Goal: Information Seeking & Learning: Learn about a topic

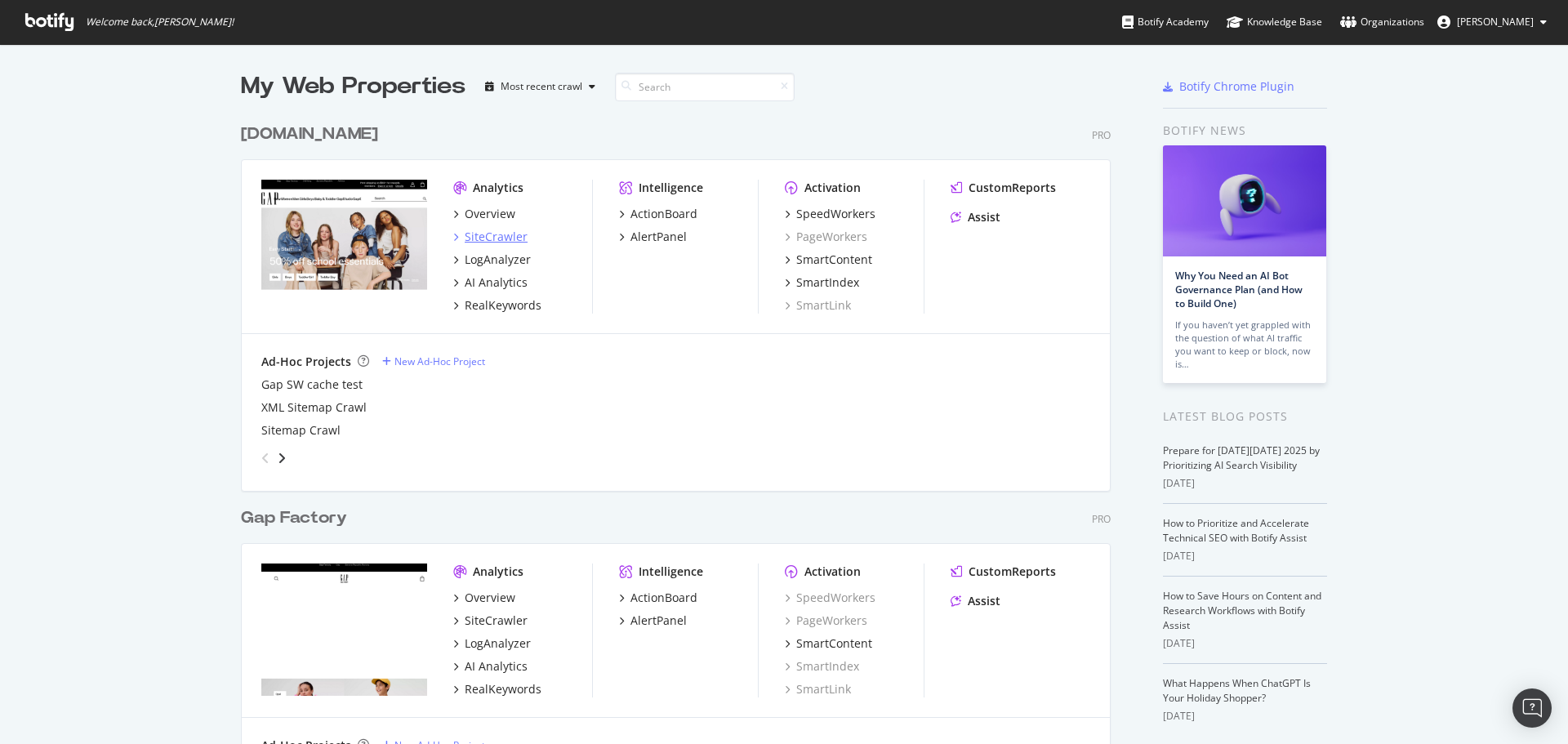
scroll to position [732, 1543]
click at [498, 232] on div "SiteCrawler" at bounding box center [496, 237] width 63 height 16
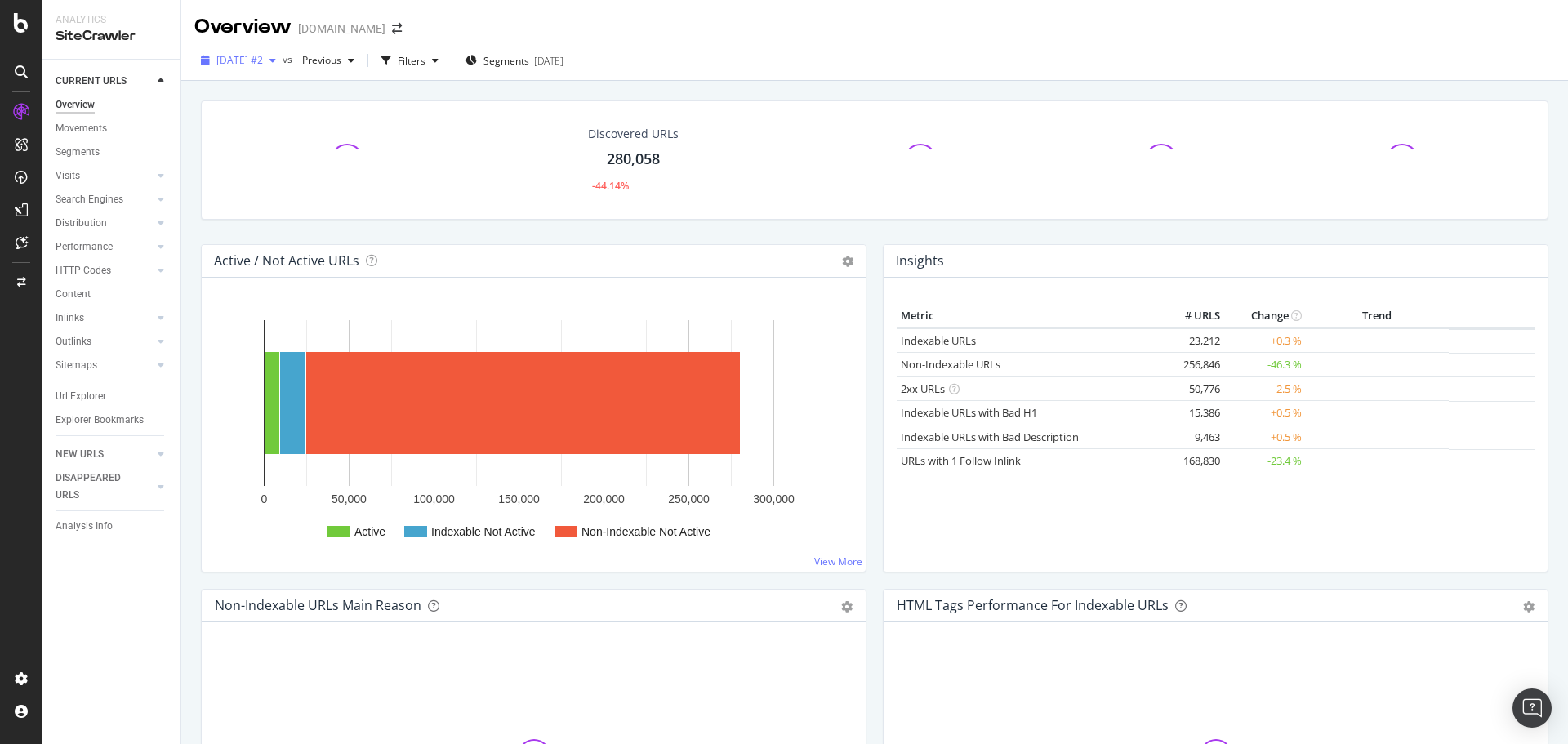
click at [276, 59] on icon "button" at bounding box center [273, 61] width 7 height 10
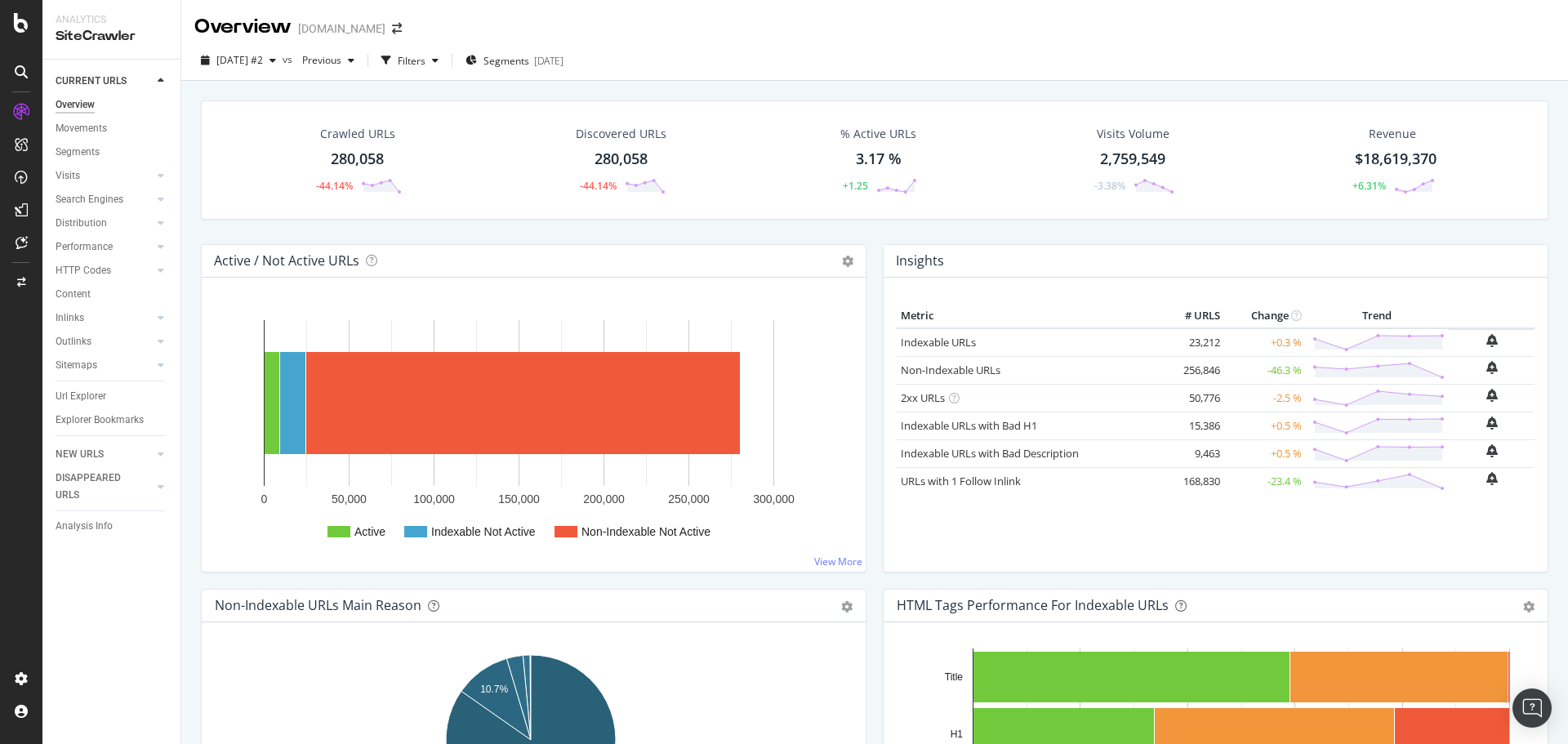
click at [711, 42] on div "[DATE] #2 vs Previous Filters Segments [DATE]" at bounding box center [874, 61] width 1387 height 40
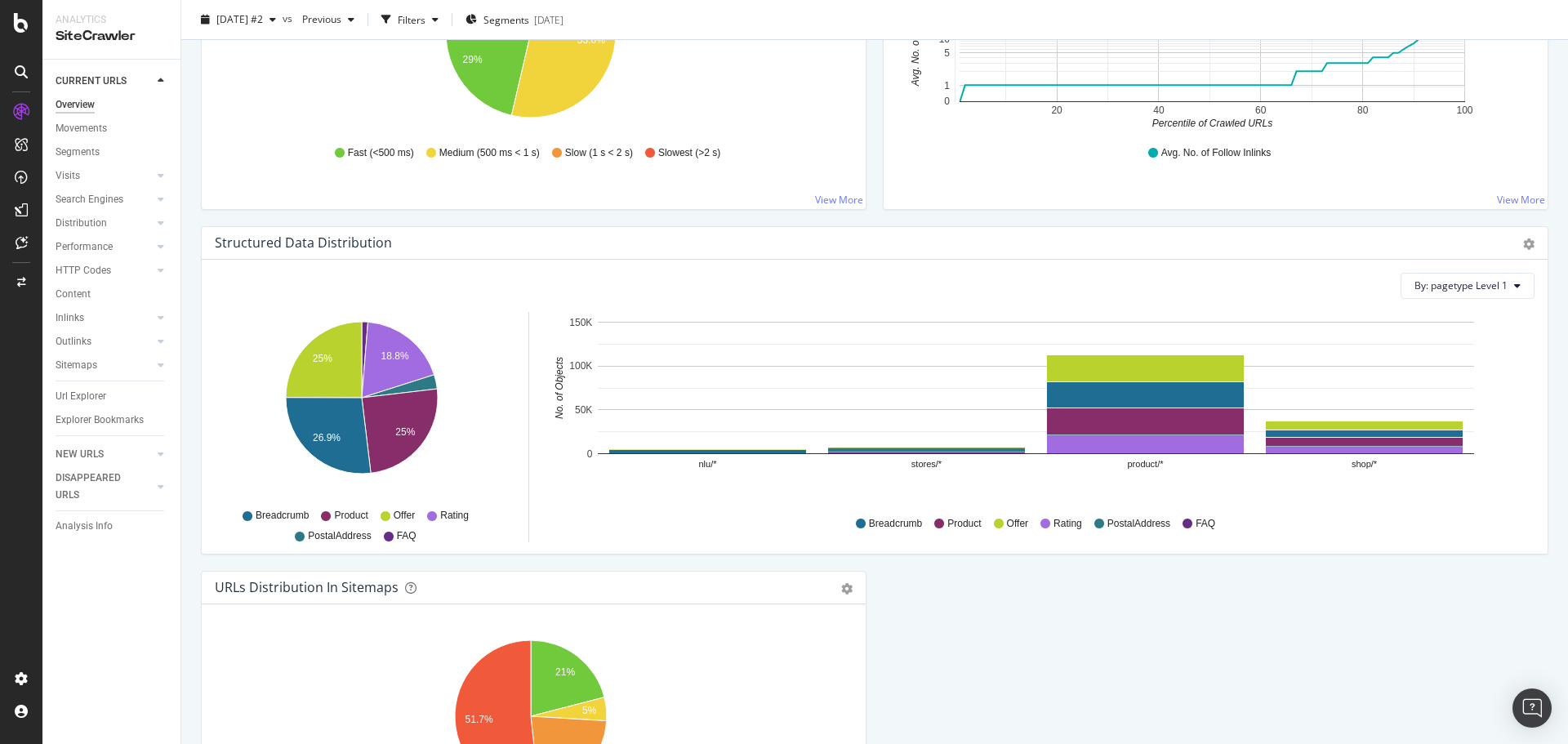
scroll to position [1626, 0]
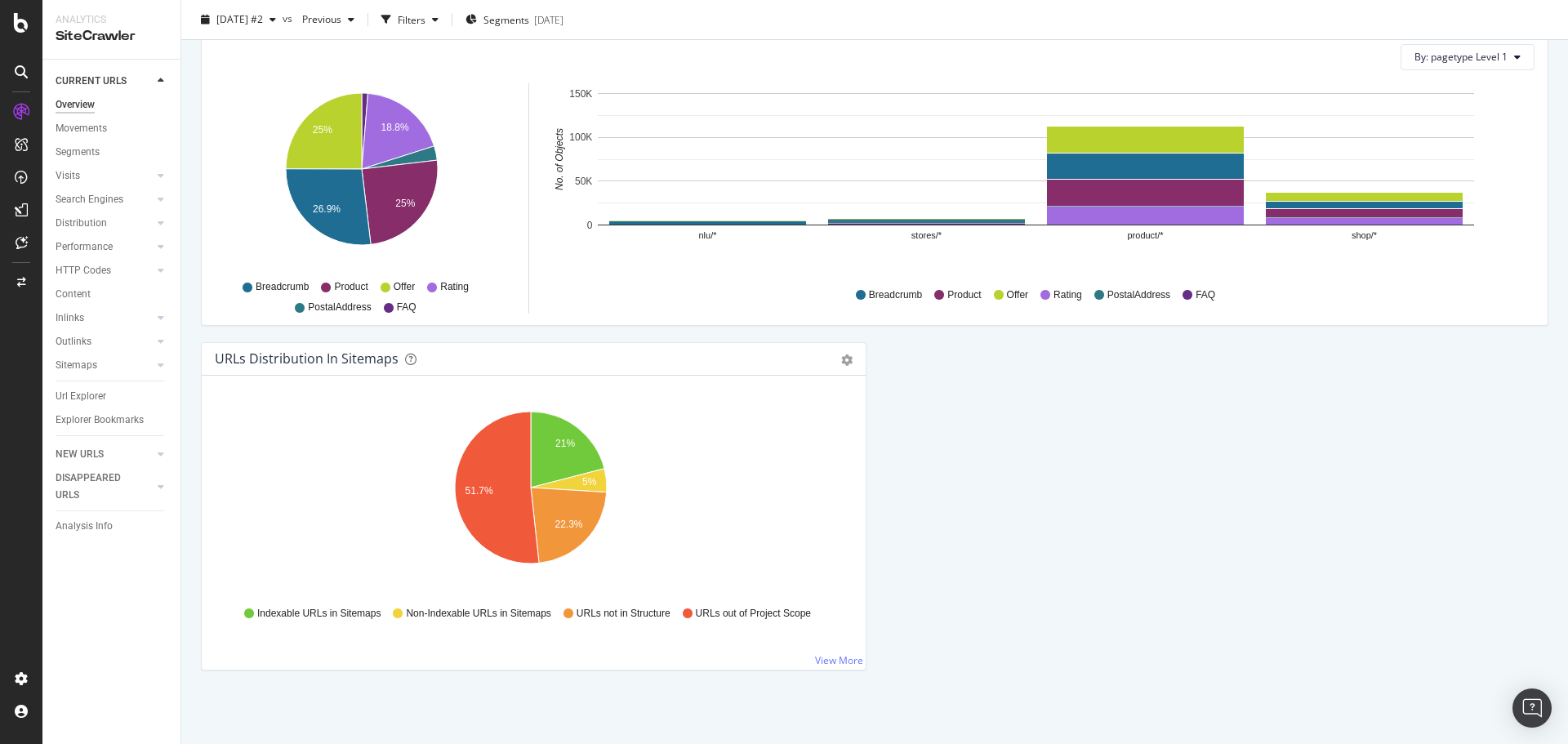
drag, startPoint x: 90, startPoint y: 123, endPoint x: 214, endPoint y: 155, distance: 128.1
click at [90, 123] on div "Movements" at bounding box center [81, 128] width 52 height 17
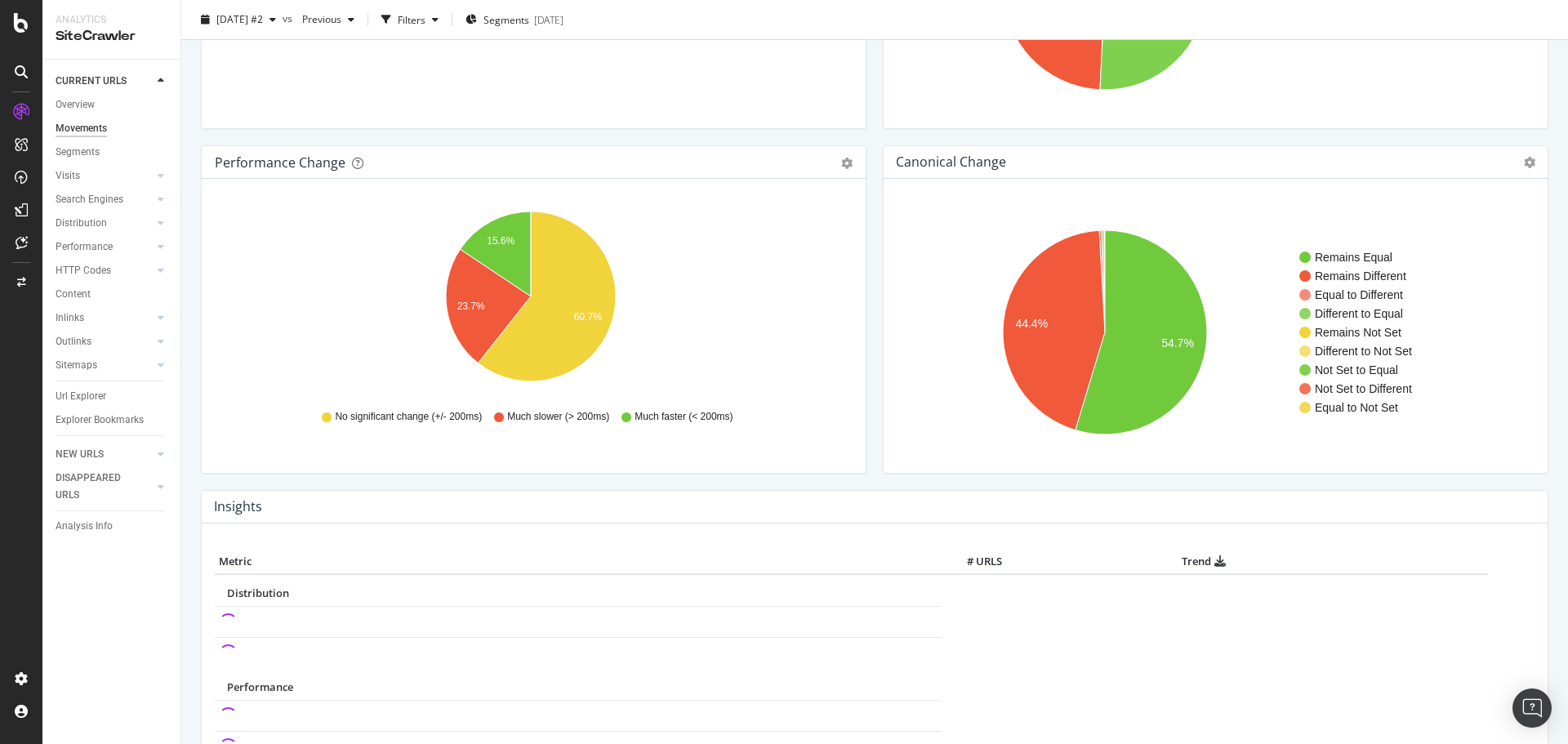
scroll to position [157, 0]
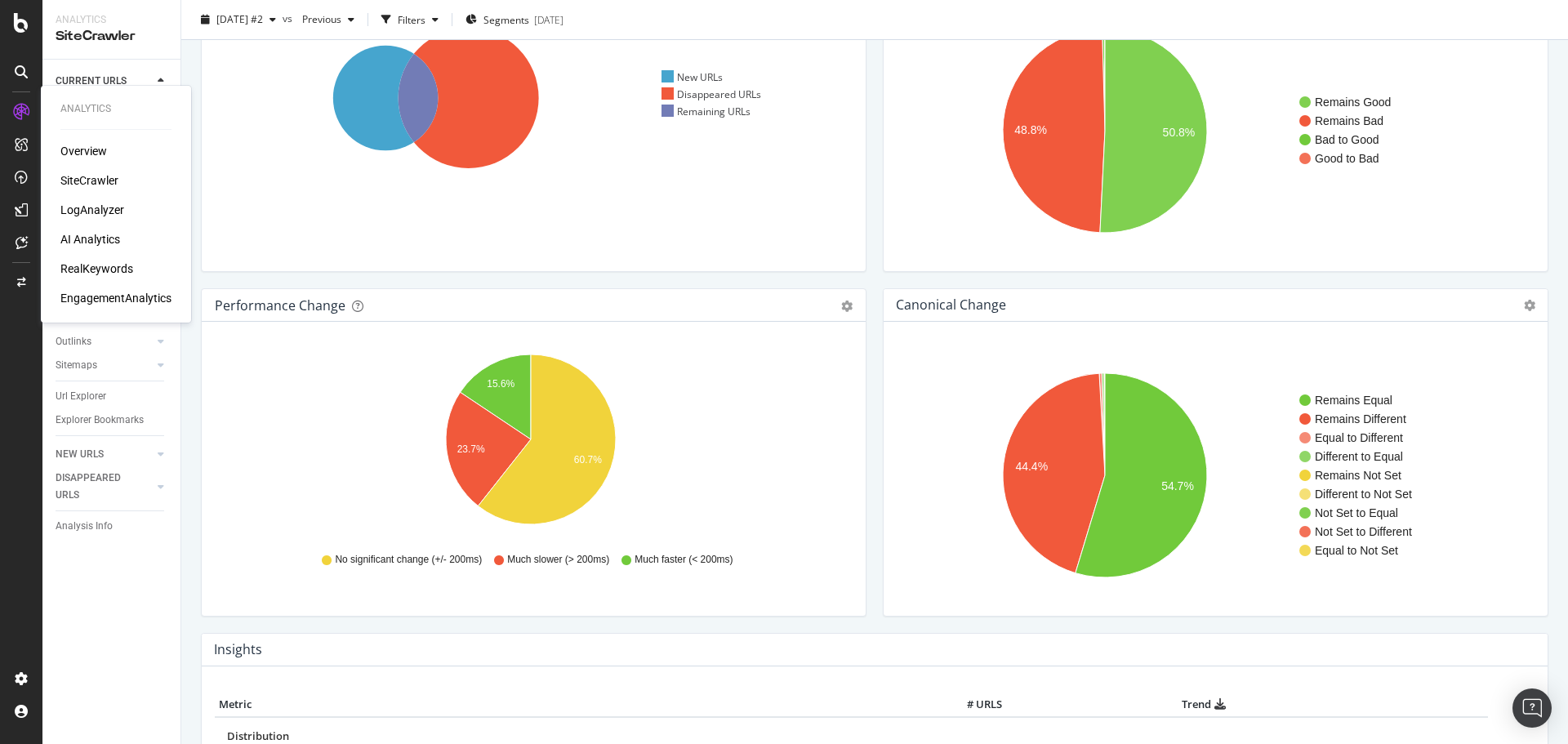
click at [87, 204] on div "LogAnalyzer" at bounding box center [91, 210] width 63 height 16
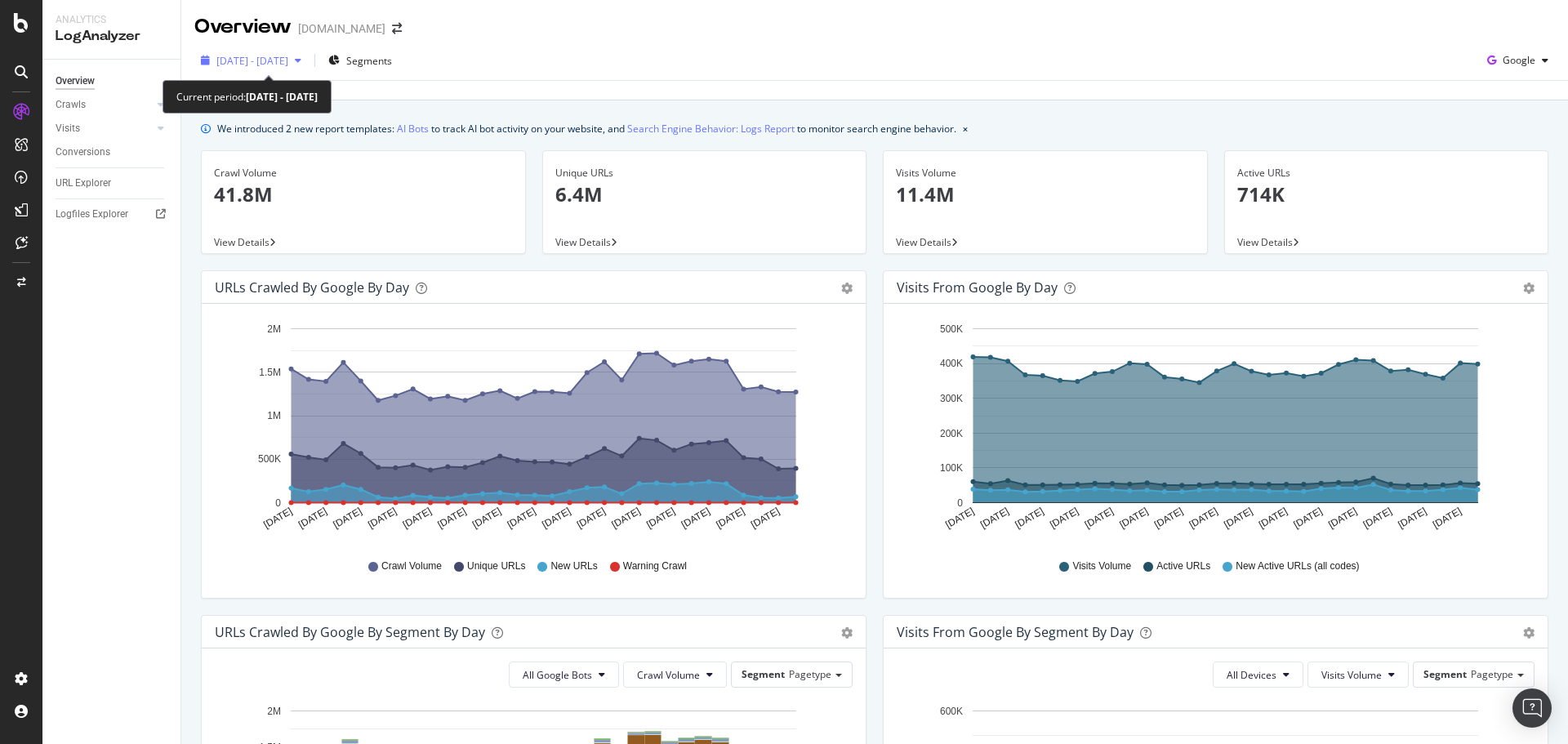
click at [308, 61] on div "button" at bounding box center [298, 61] width 20 height 10
click at [547, 56] on div "[DATE] - [DATE] Segments Google" at bounding box center [874, 64] width 1387 height 33
click at [75, 104] on div "Crawls" at bounding box center [71, 105] width 30 height 17
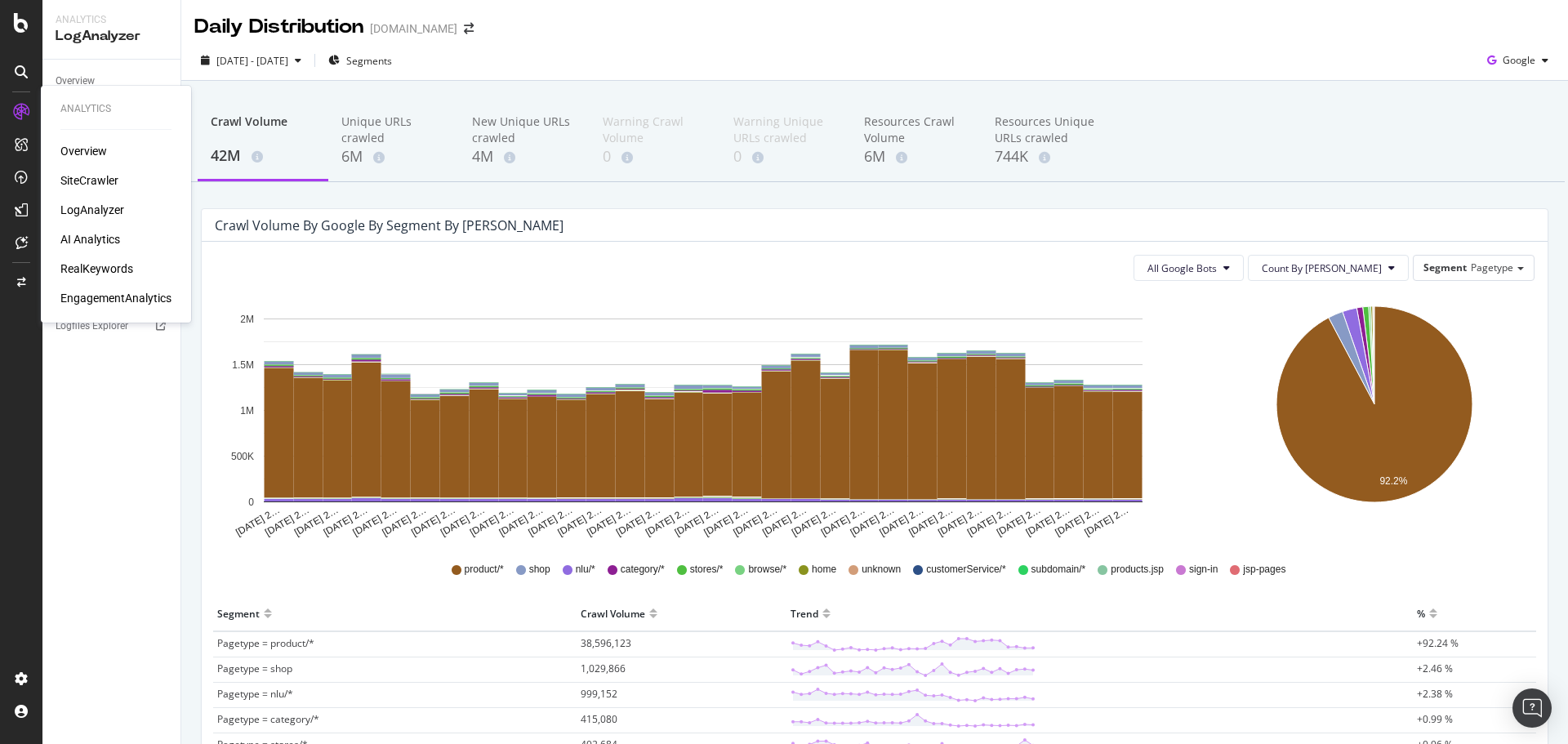
click at [104, 239] on div "AI Analytics" at bounding box center [90, 239] width 59 height 16
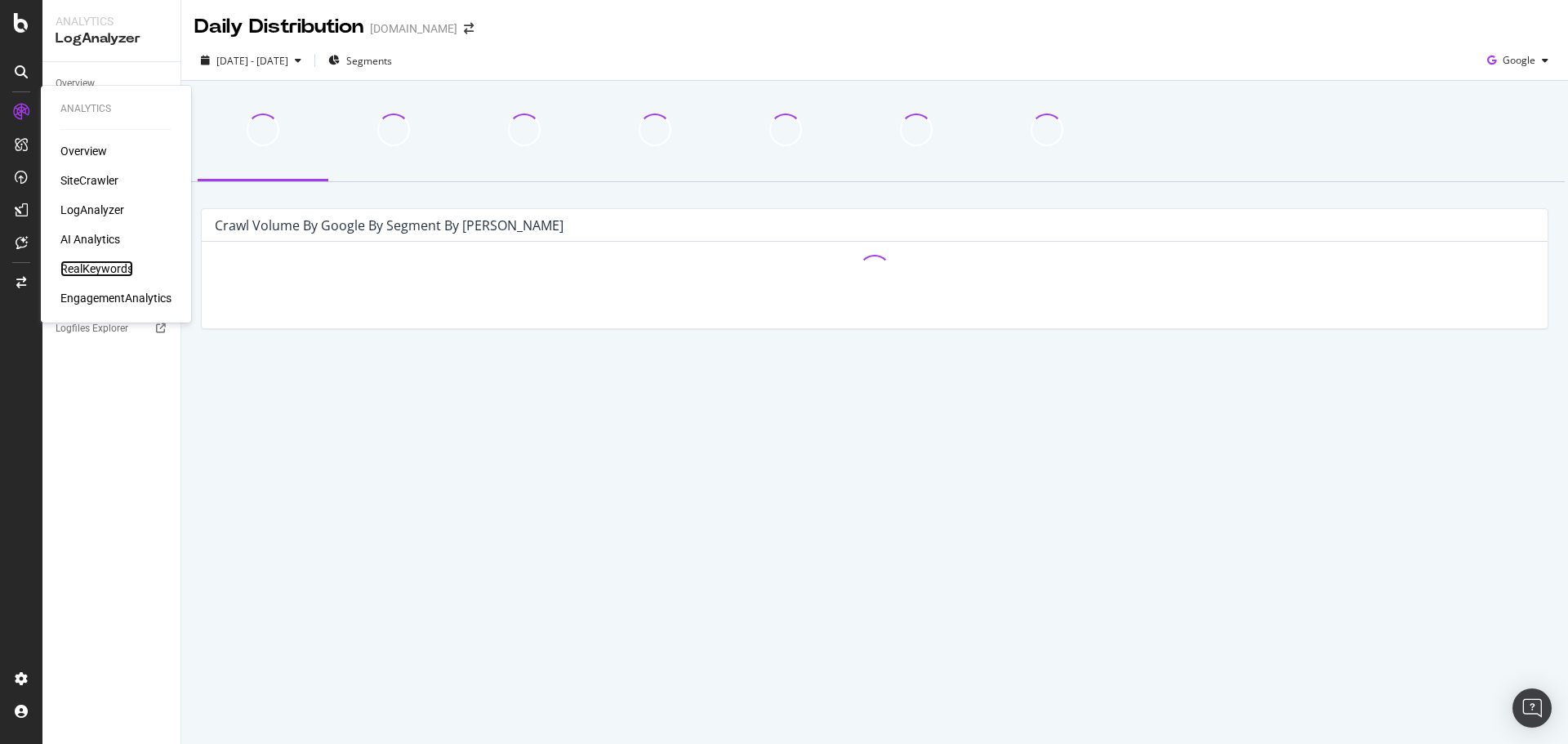
click at [82, 267] on div "RealKeywords" at bounding box center [96, 269] width 72 height 16
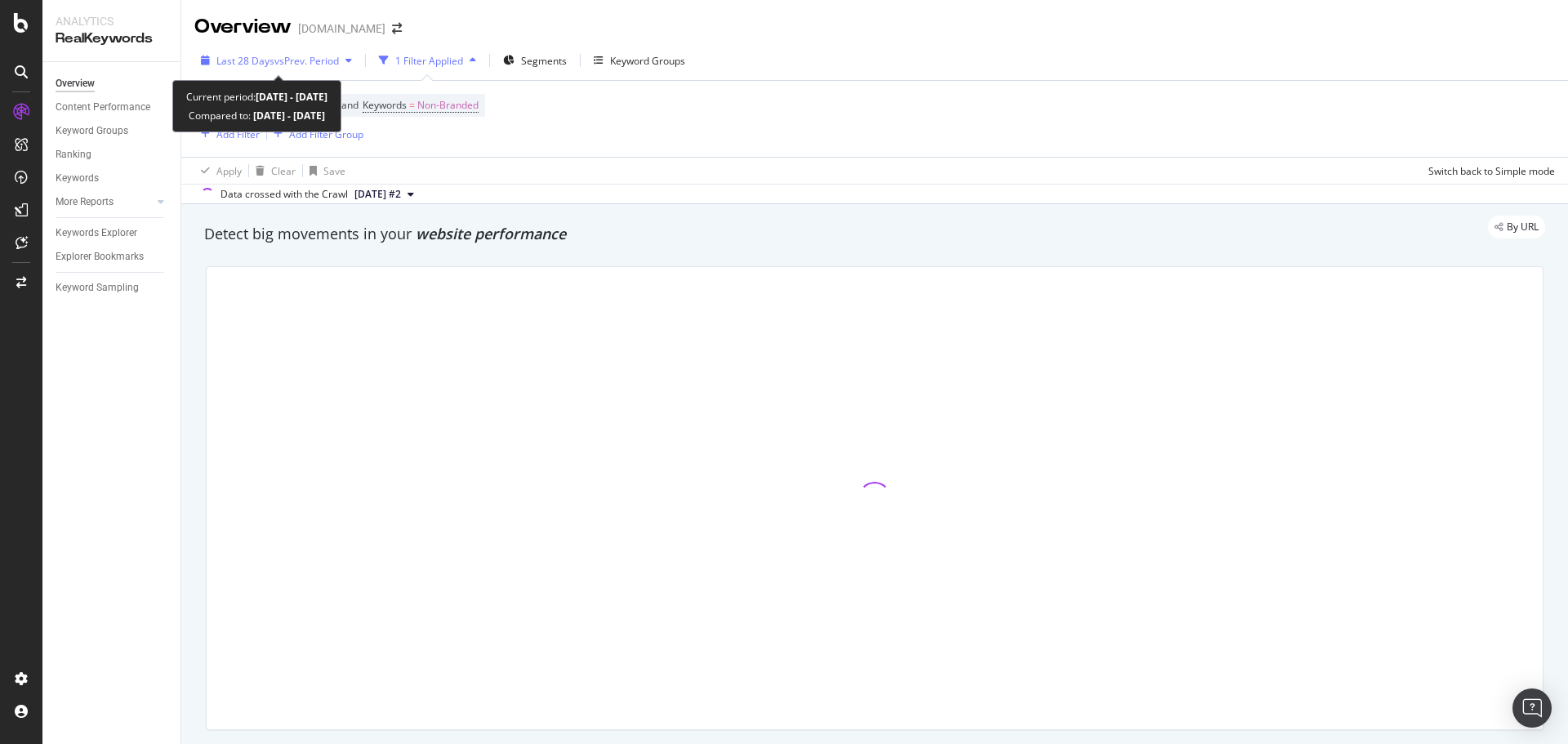
click at [300, 68] on div "Last 28 Days vs Prev. Period" at bounding box center [276, 61] width 165 height 25
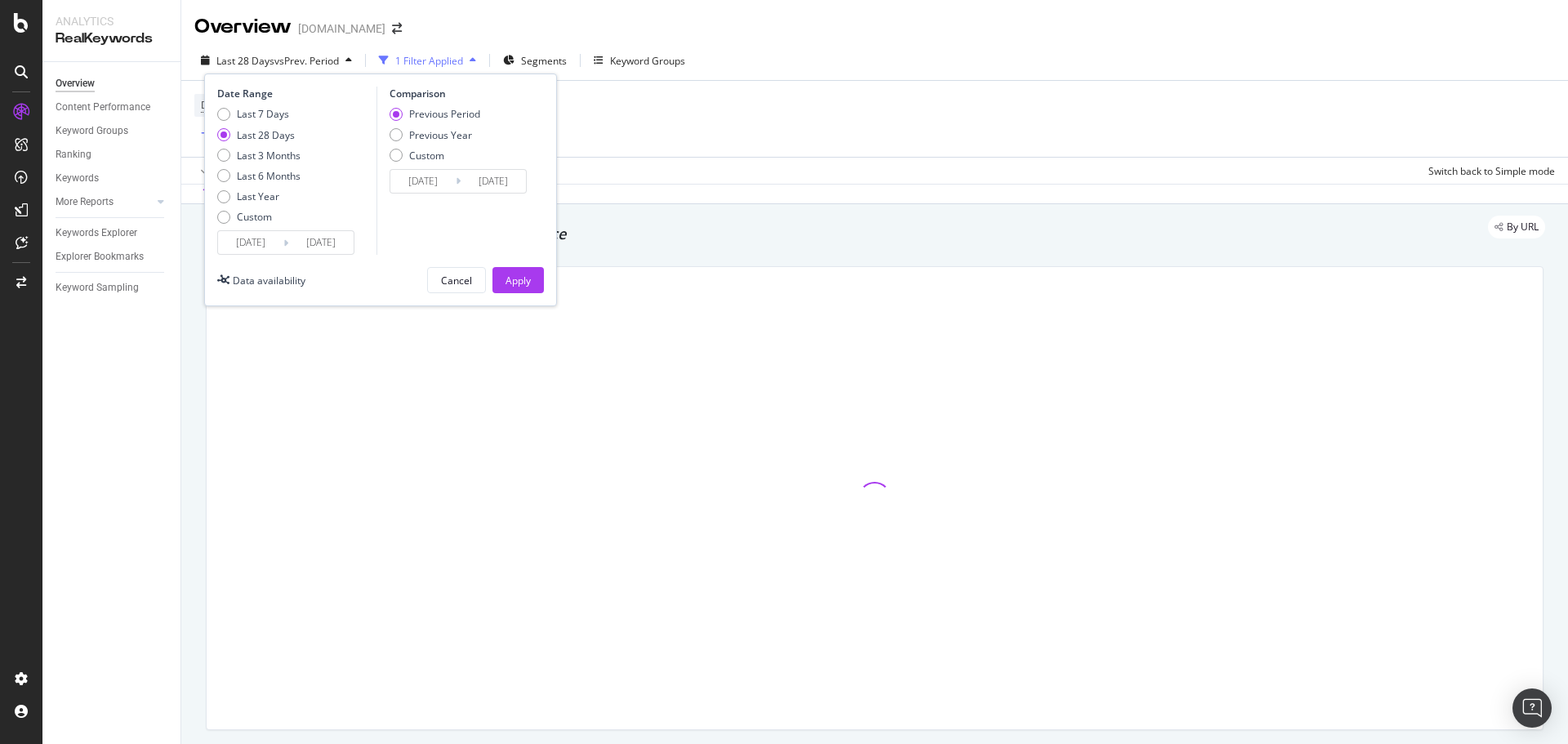
drag, startPoint x: 304, startPoint y: 264, endPoint x: 306, endPoint y: 248, distance: 16.1
click at [304, 260] on div "Date Range Last 7 Days Last 28 Days Last 3 Months Last 6 Months Last Year Custo…" at bounding box center [380, 189] width 353 height 233
click at [306, 248] on input "2025/10/04" at bounding box center [320, 243] width 65 height 23
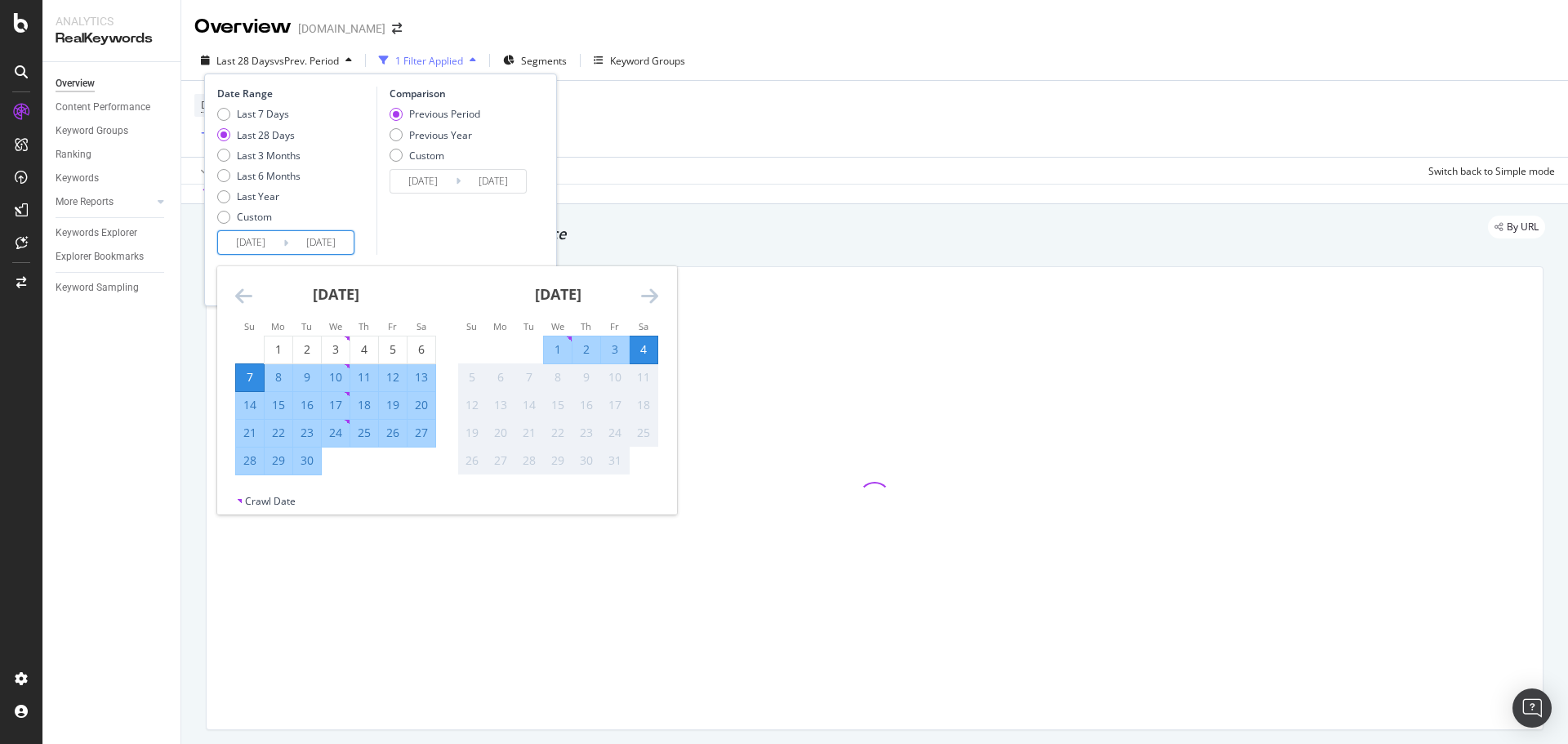
click at [252, 465] on div "28" at bounding box center [250, 461] width 28 height 16
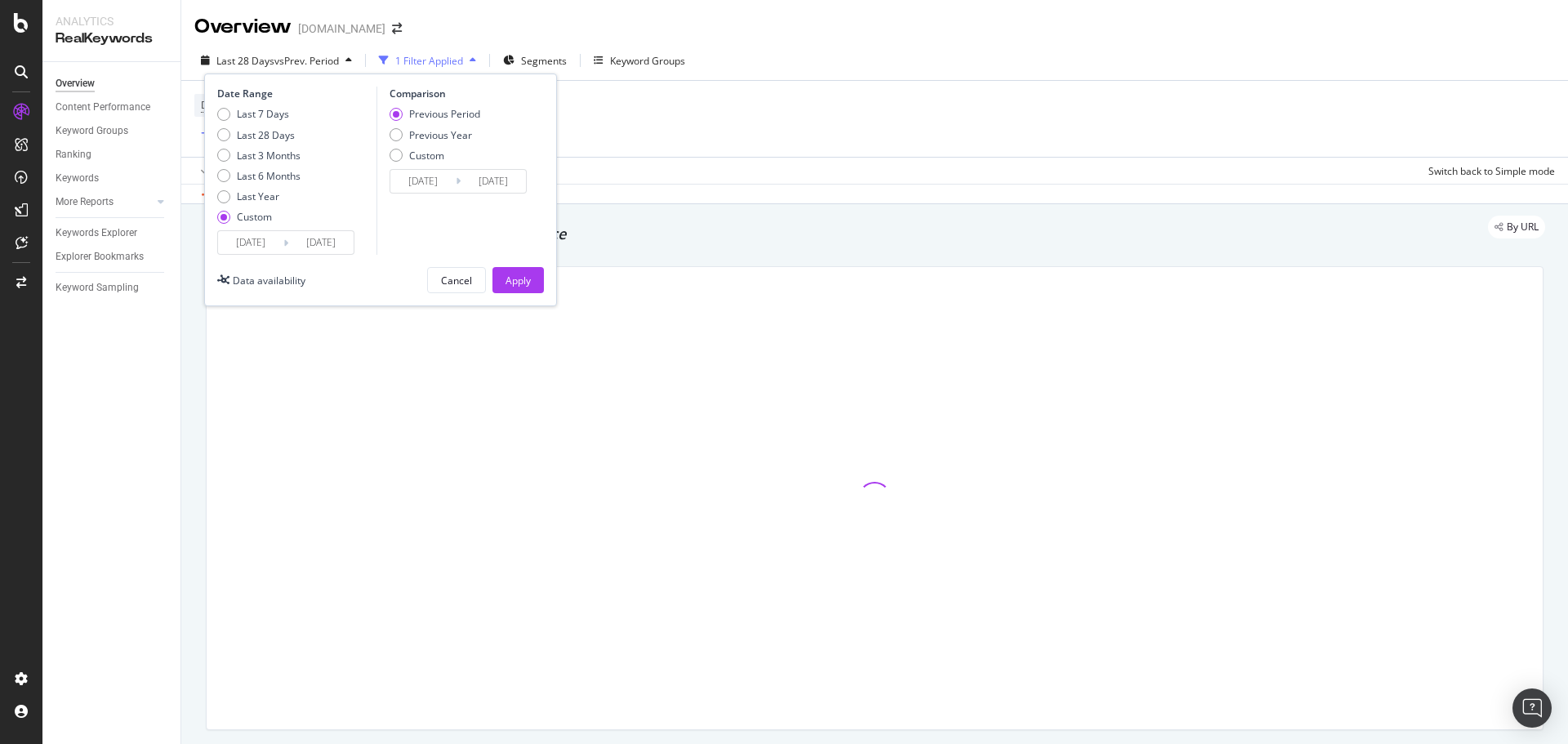
type input "2025/09/28"
type input "2025/08/16"
click at [345, 238] on input "2025/09/28" at bounding box center [320, 243] width 65 height 23
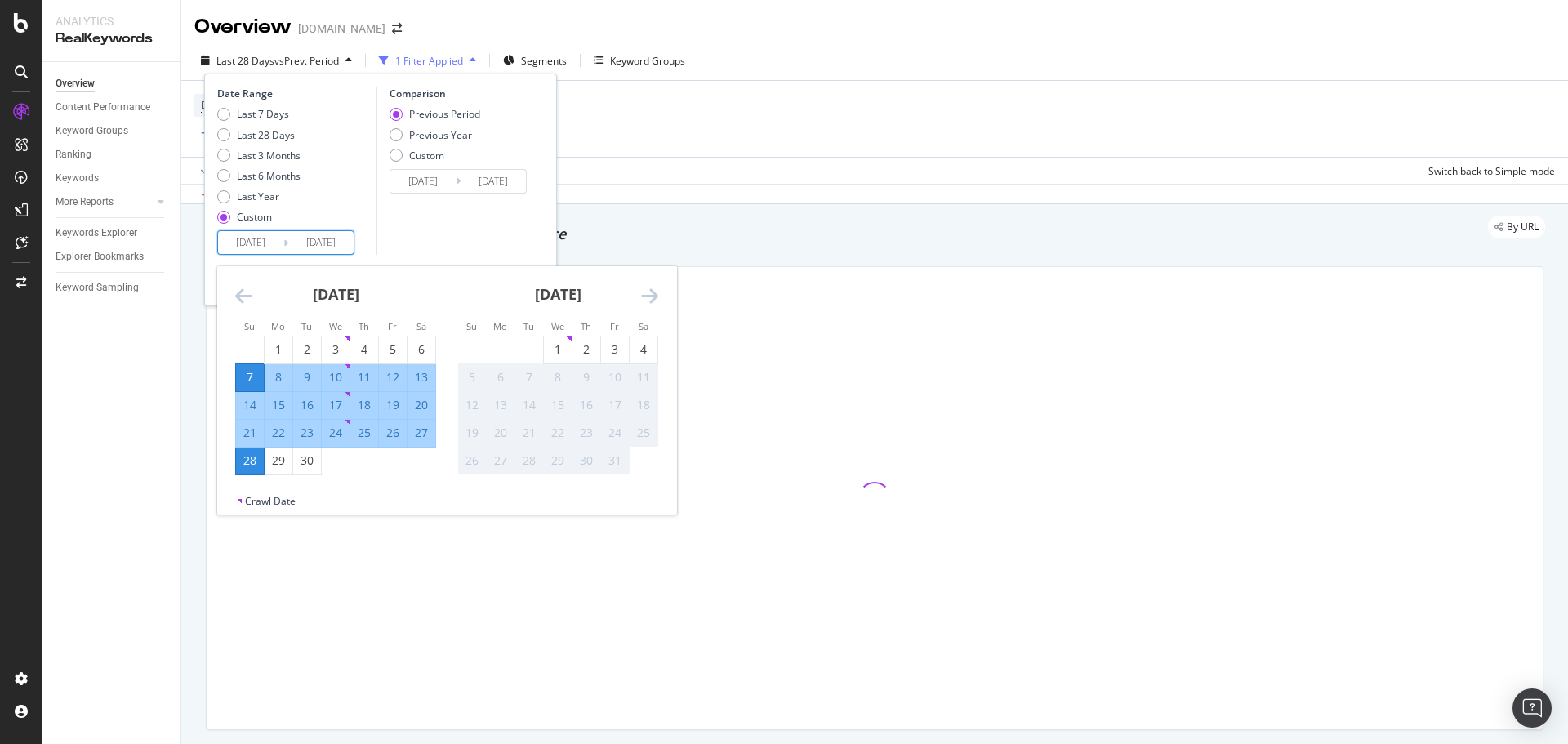
click at [648, 348] on div "4" at bounding box center [643, 350] width 28 height 16
type input "2025/10/04"
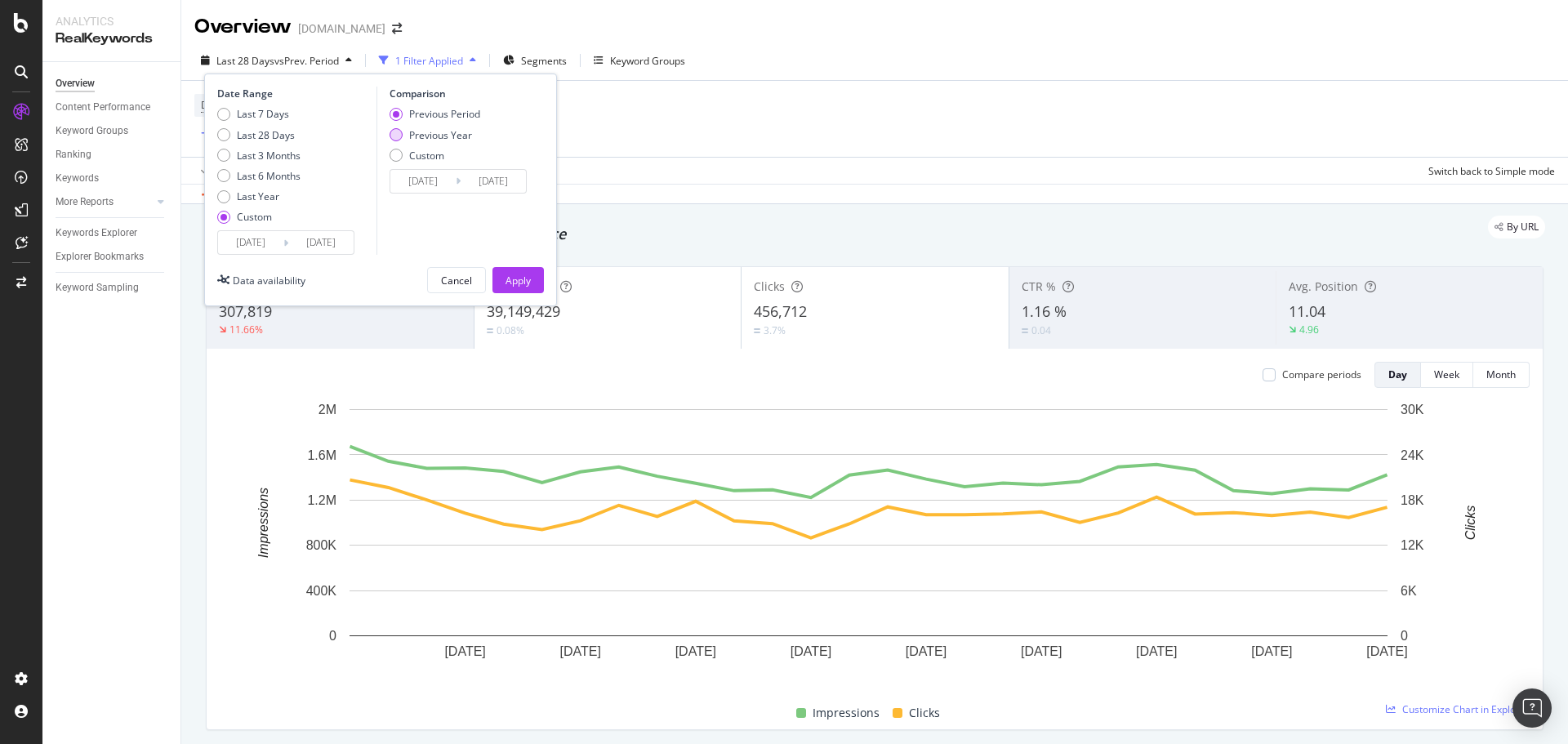
click at [430, 133] on div "Previous Year" at bounding box center [440, 135] width 63 height 14
type input "2024/09/08"
type input "2024/10/05"
click at [526, 285] on div "Apply" at bounding box center [518, 281] width 26 height 14
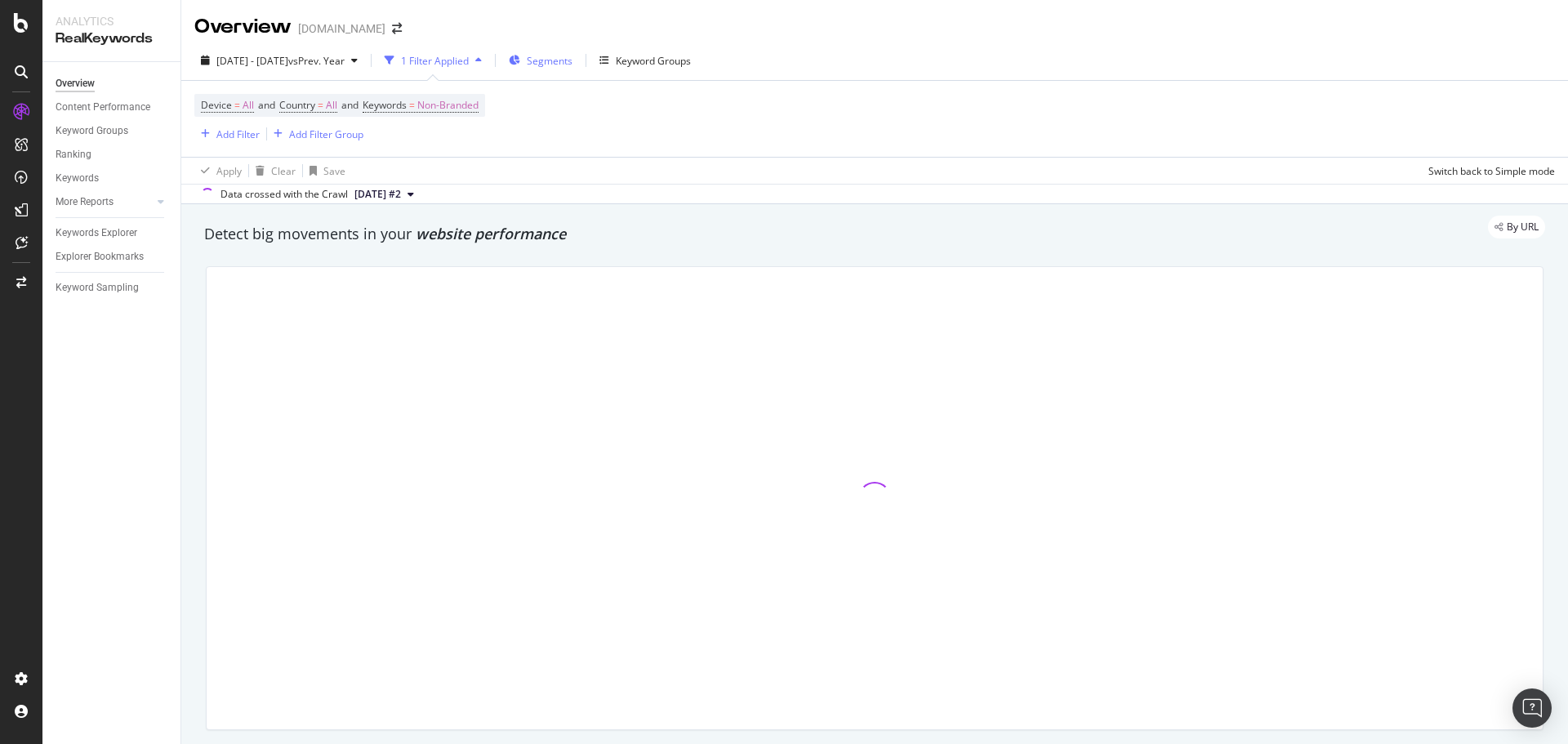
click at [573, 57] on span "Segments" at bounding box center [550, 61] width 46 height 14
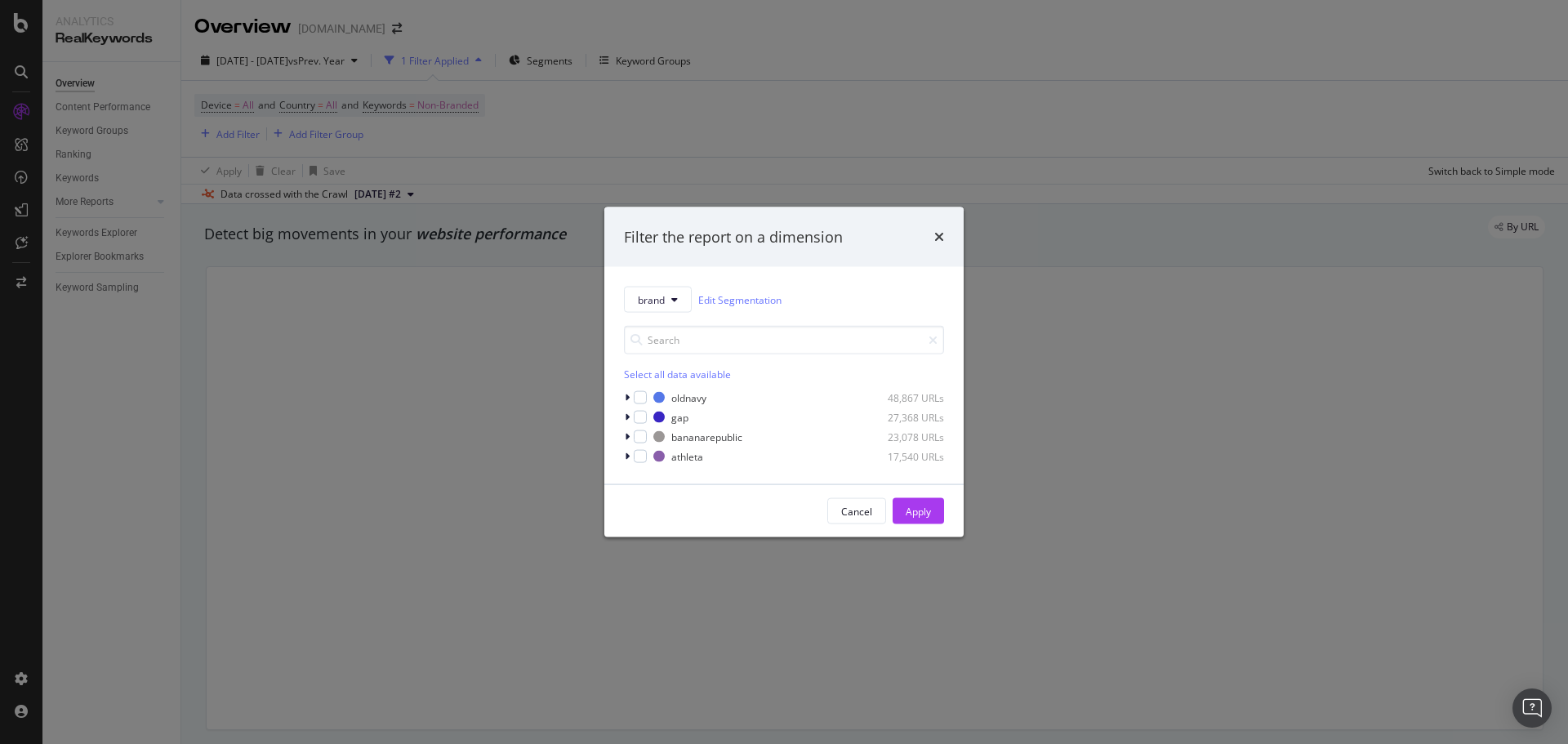
click at [921, 497] on div "Cancel Apply" at bounding box center [784, 512] width 360 height 53
click at [915, 509] on div "Apply" at bounding box center [918, 511] width 26 height 14
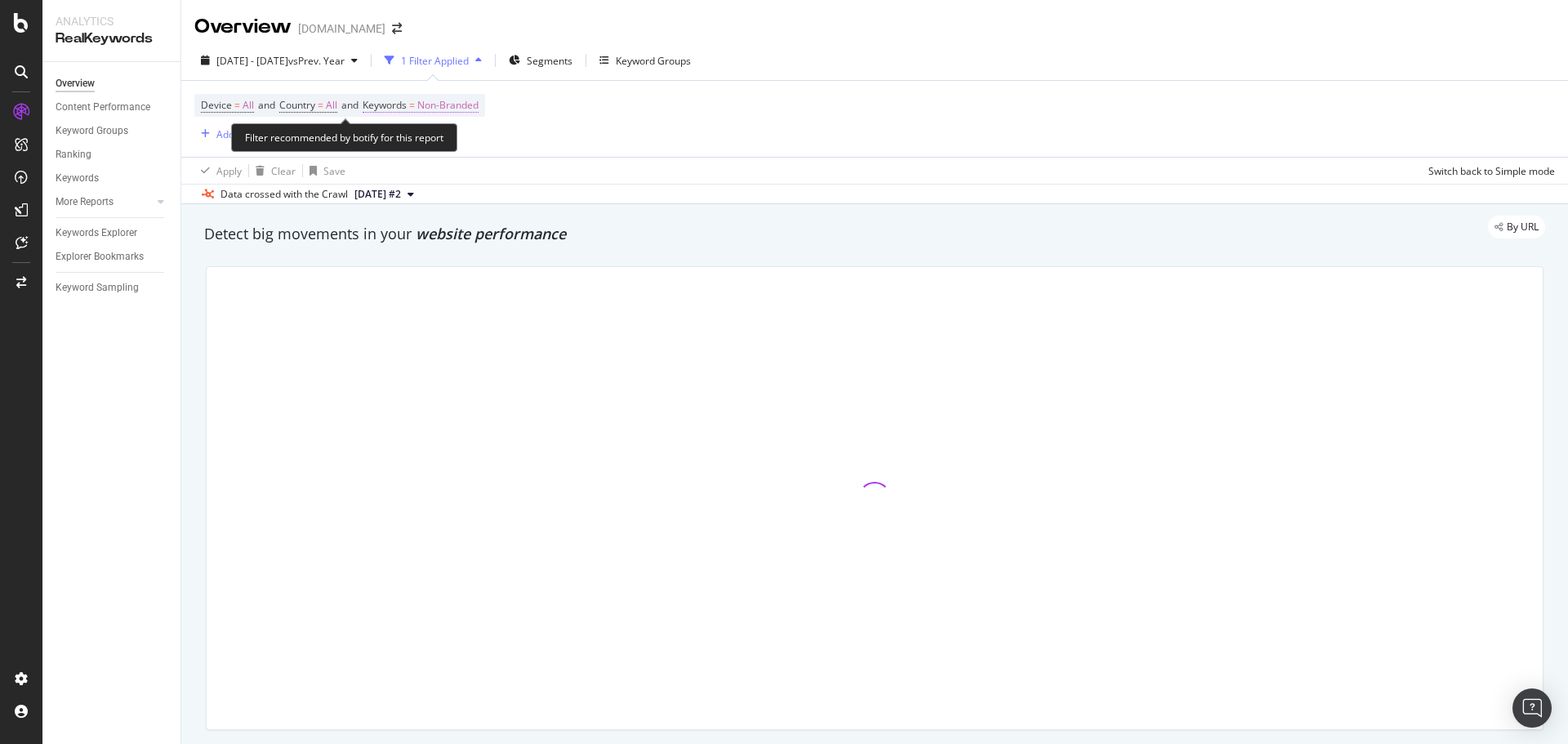
click at [428, 114] on span "Non-Branded" at bounding box center [448, 105] width 61 height 23
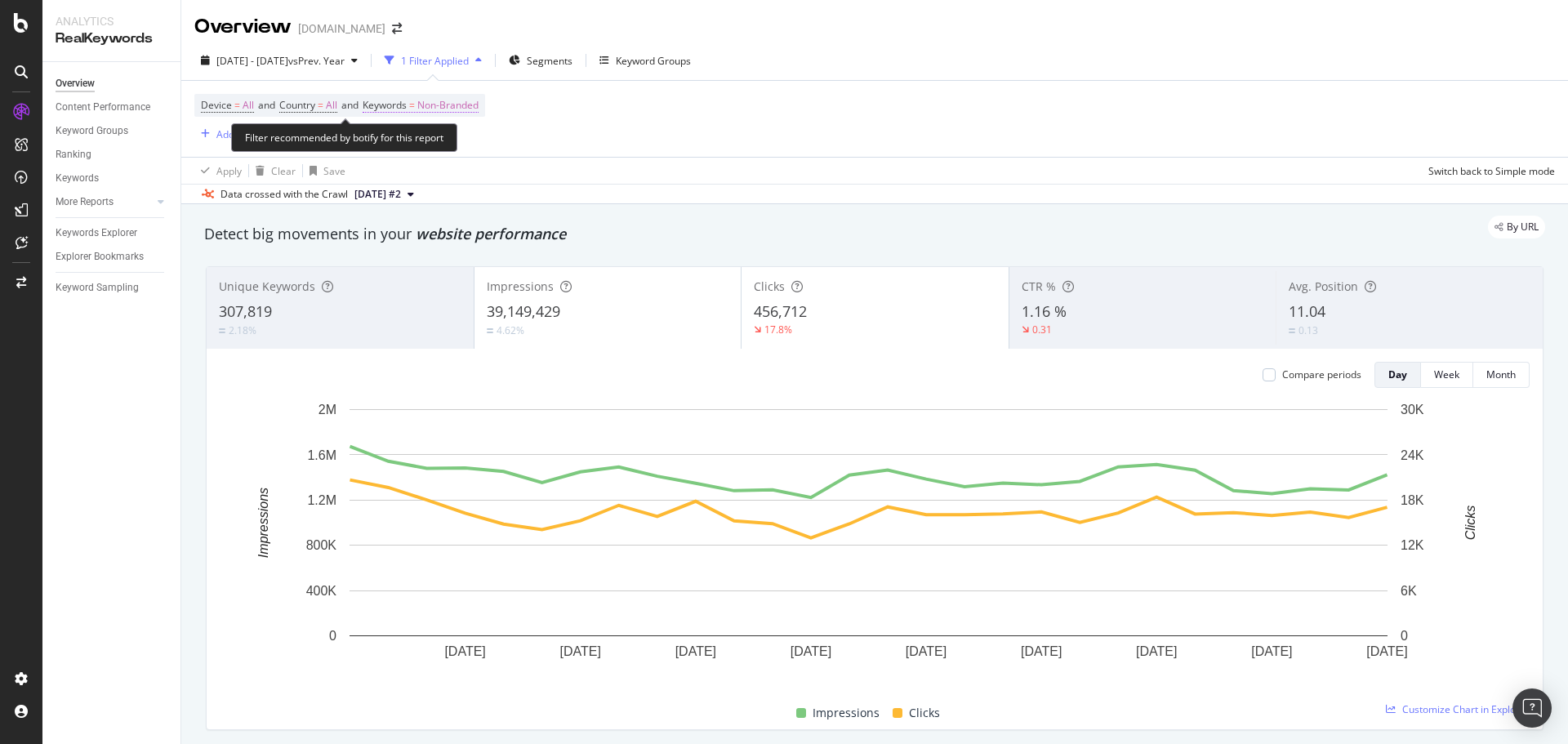
click at [438, 111] on span "Non-Branded" at bounding box center [448, 105] width 61 height 23
click at [432, 149] on span "Non-Branded" at bounding box center [420, 143] width 67 height 14
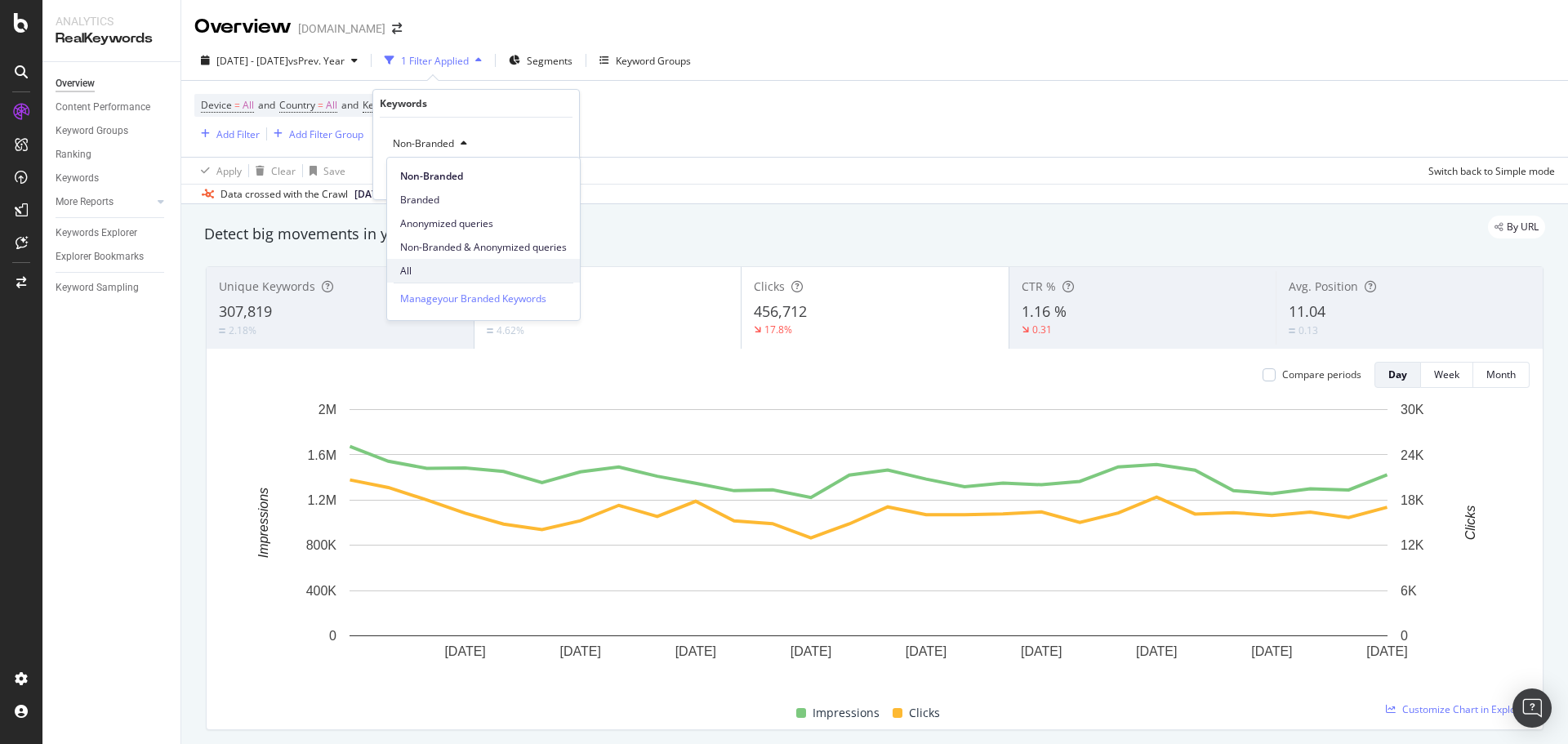
click at [429, 273] on span "All" at bounding box center [483, 272] width 167 height 15
click at [550, 172] on div "Apply" at bounding box center [553, 178] width 26 height 14
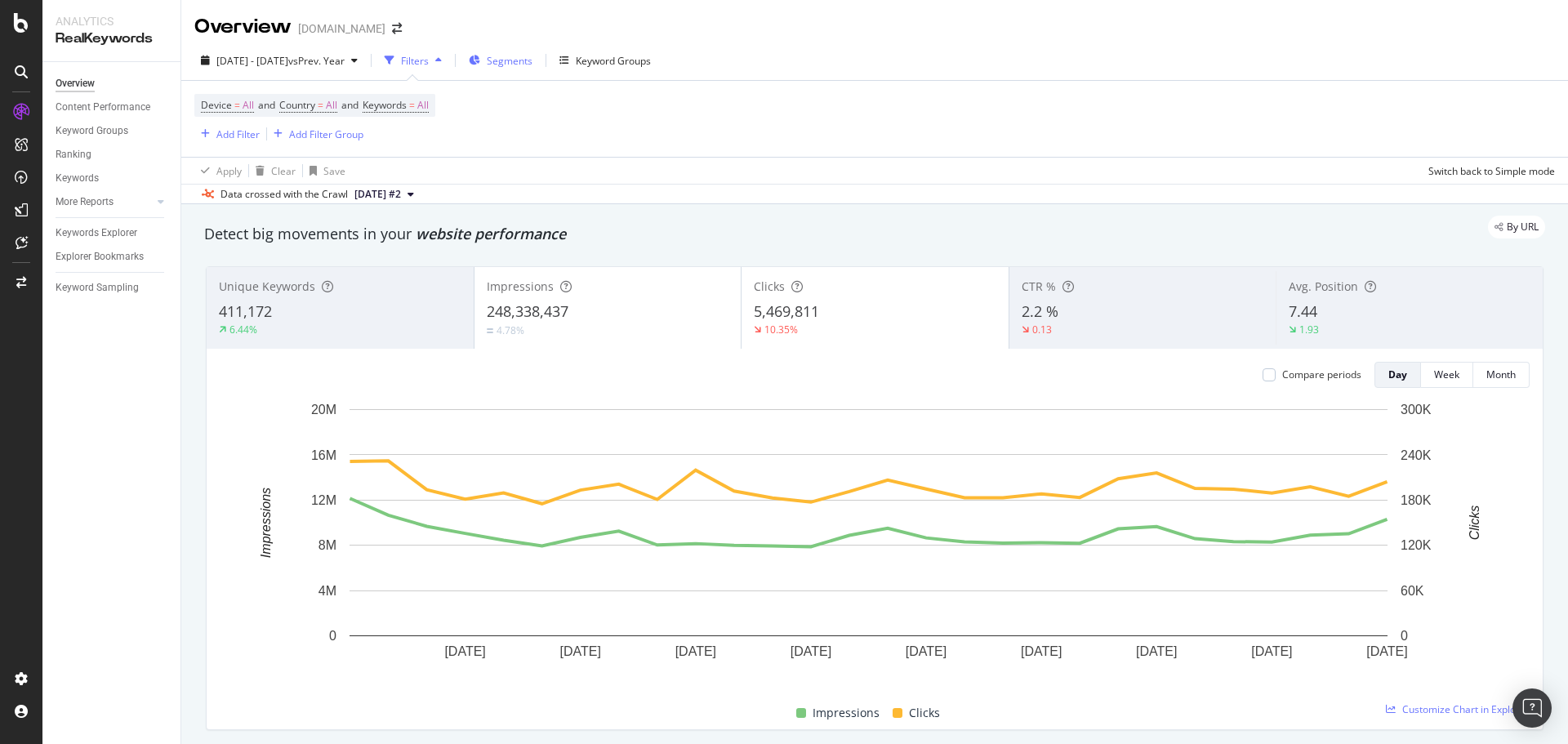
click at [532, 58] on span "Segments" at bounding box center [510, 61] width 46 height 14
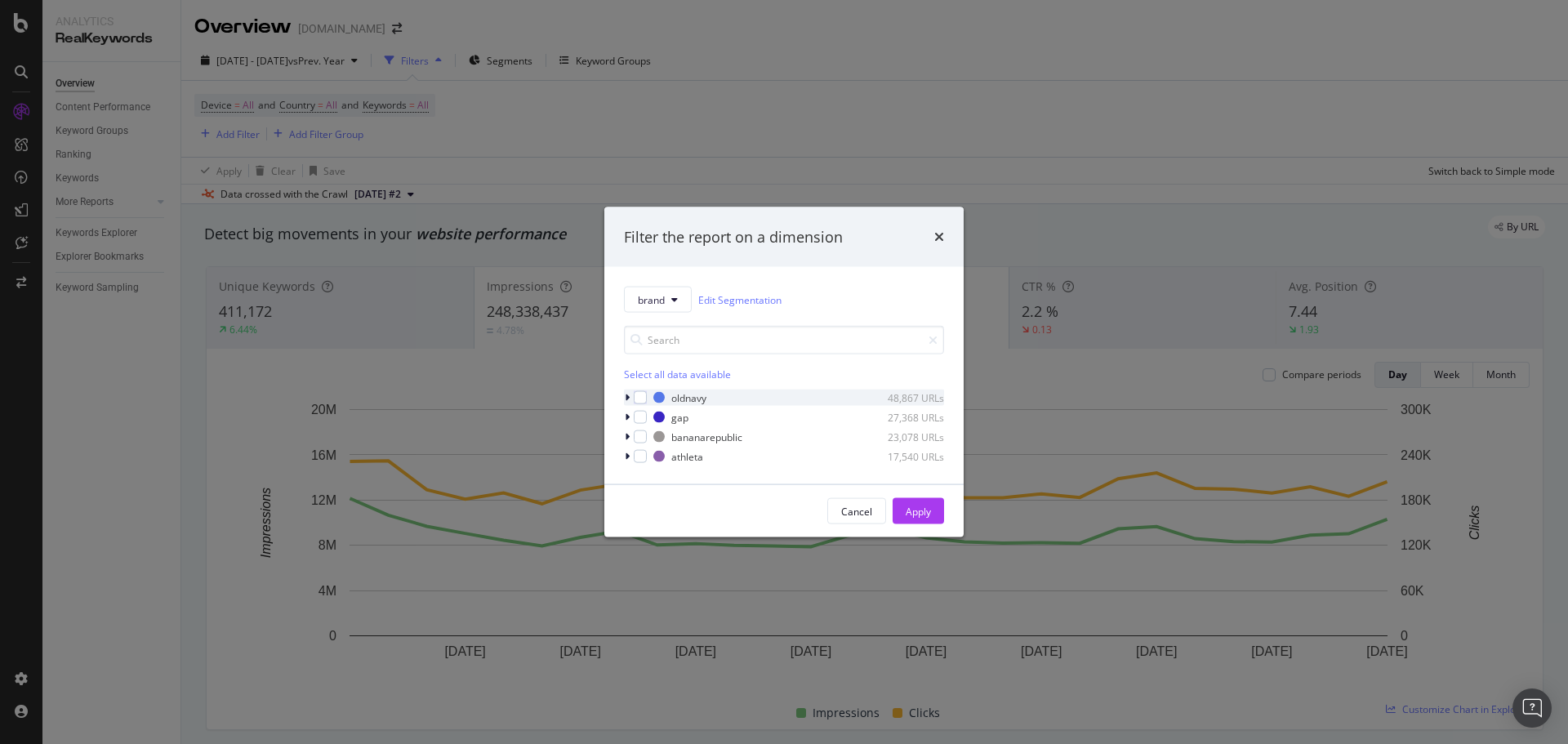
click at [624, 394] on div "modal" at bounding box center [629, 398] width 10 height 16
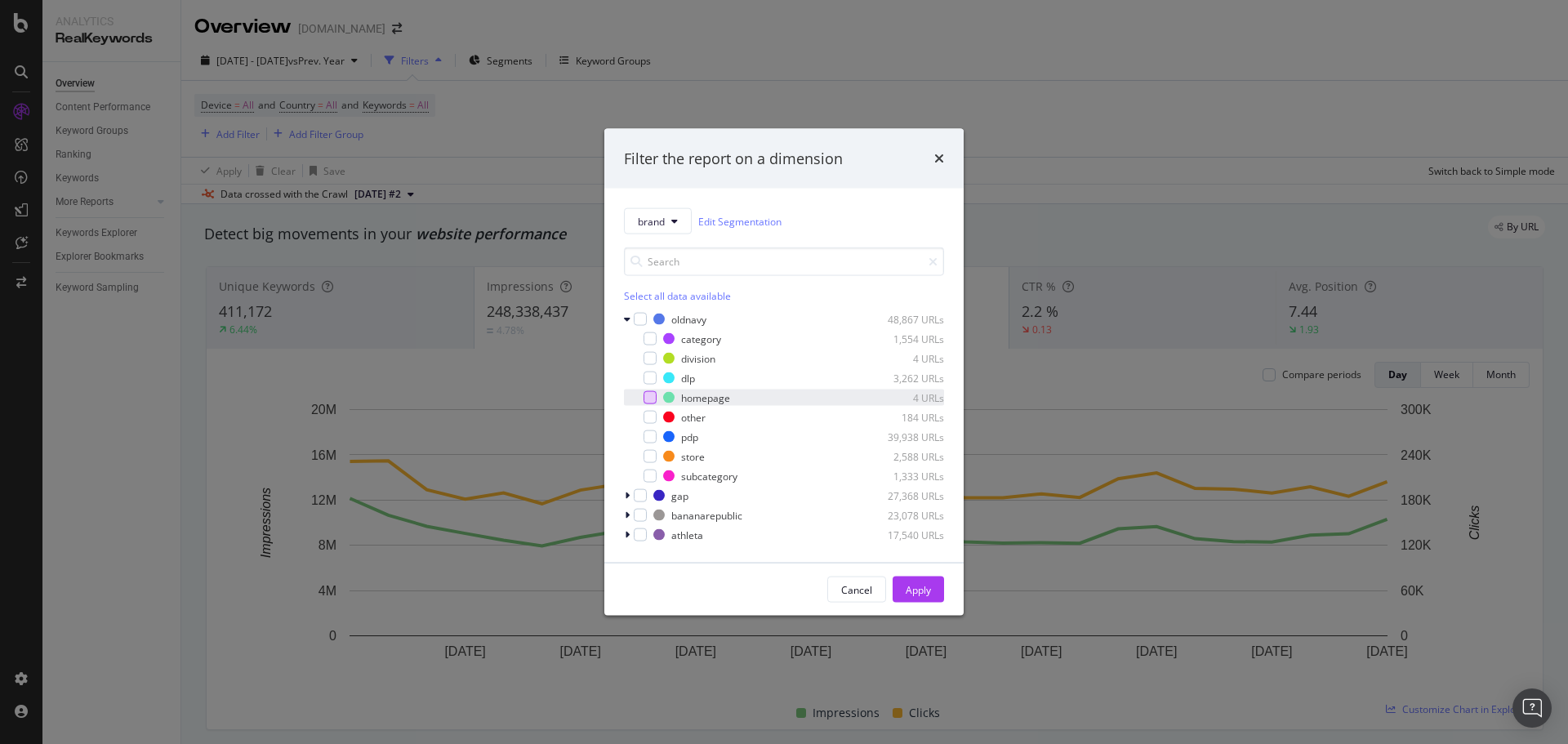
click at [652, 402] on div "modal" at bounding box center [650, 398] width 13 height 13
click at [928, 592] on div "Apply" at bounding box center [918, 589] width 26 height 14
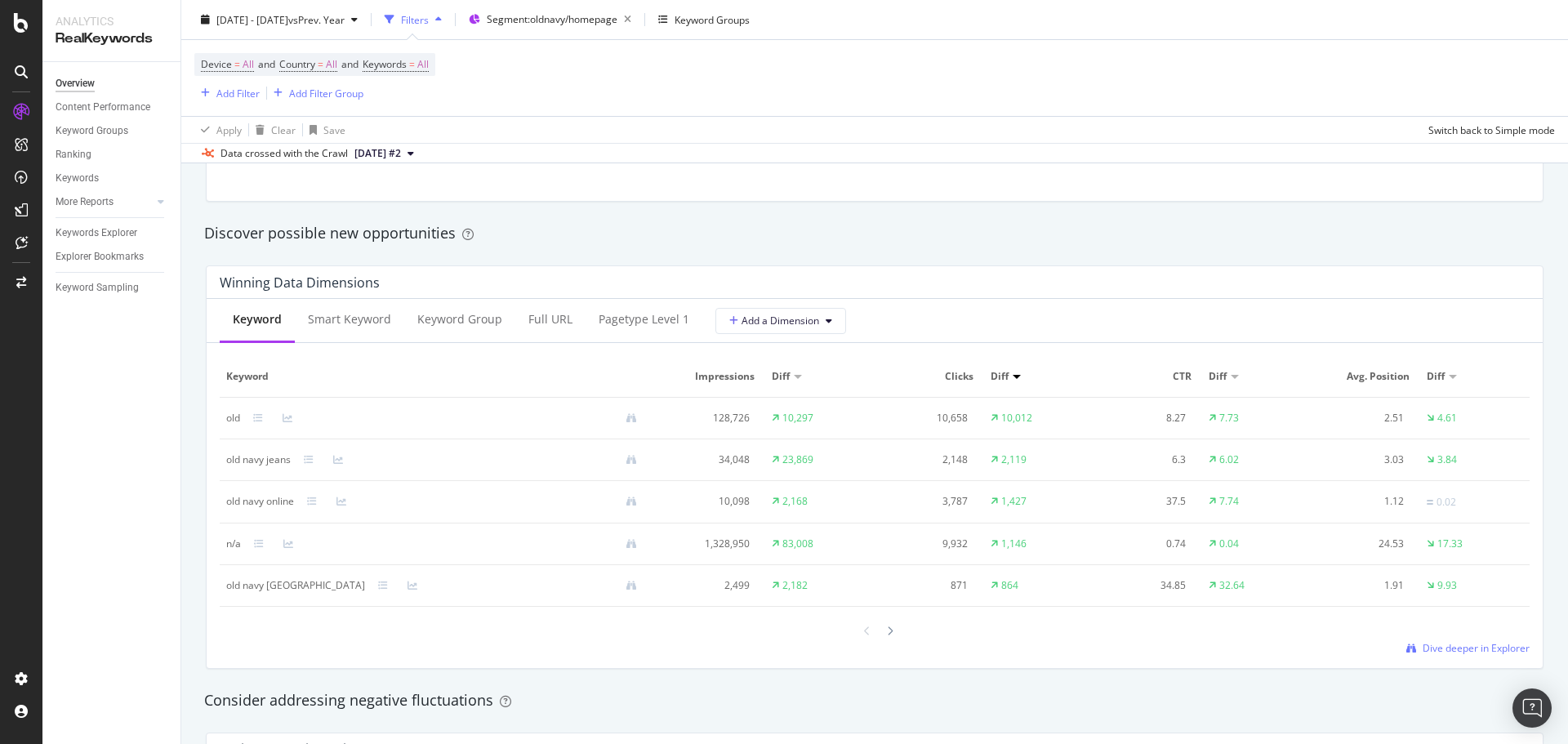
scroll to position [1389, 0]
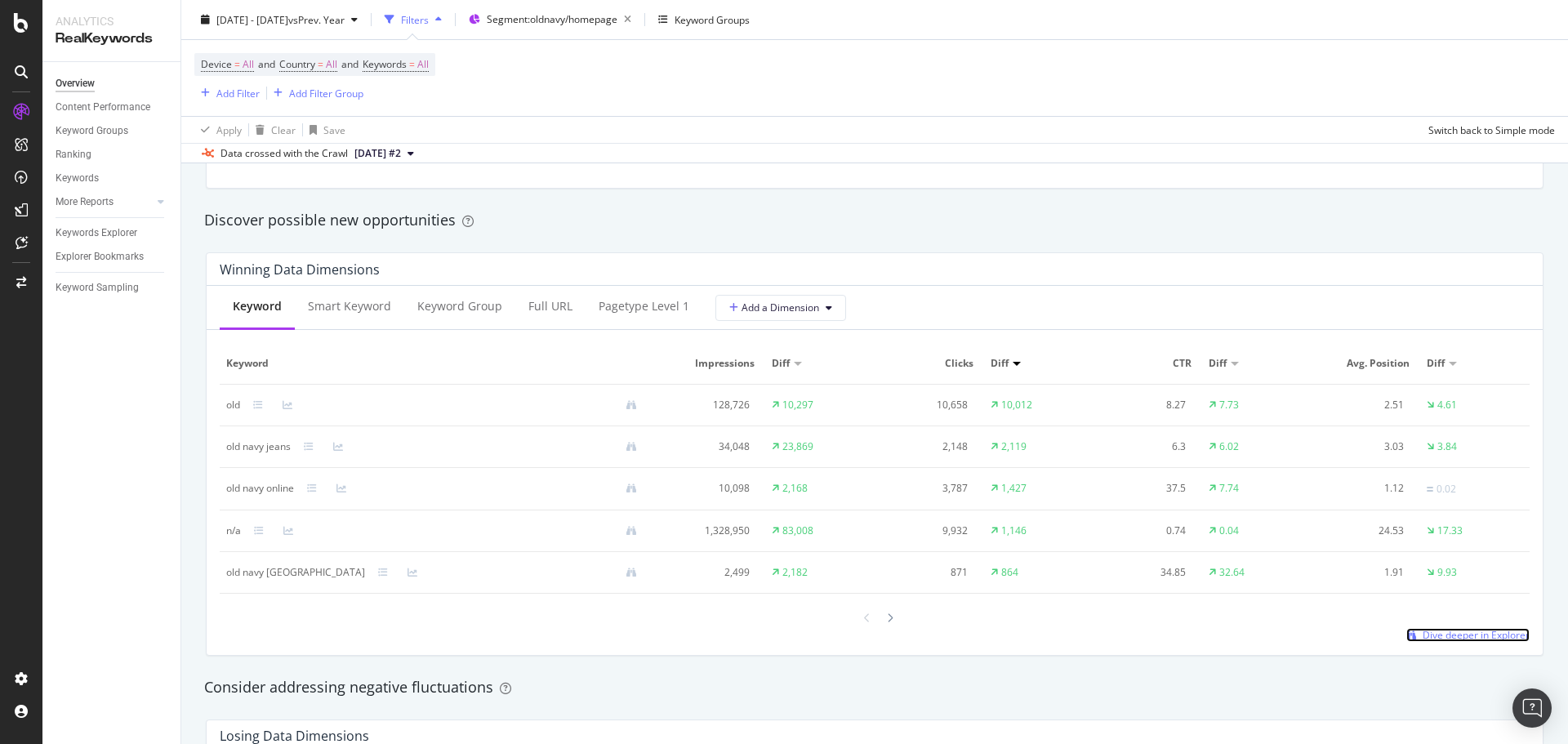
click at [1432, 639] on span "Dive deeper in Explorer" at bounding box center [1476, 635] width 107 height 14
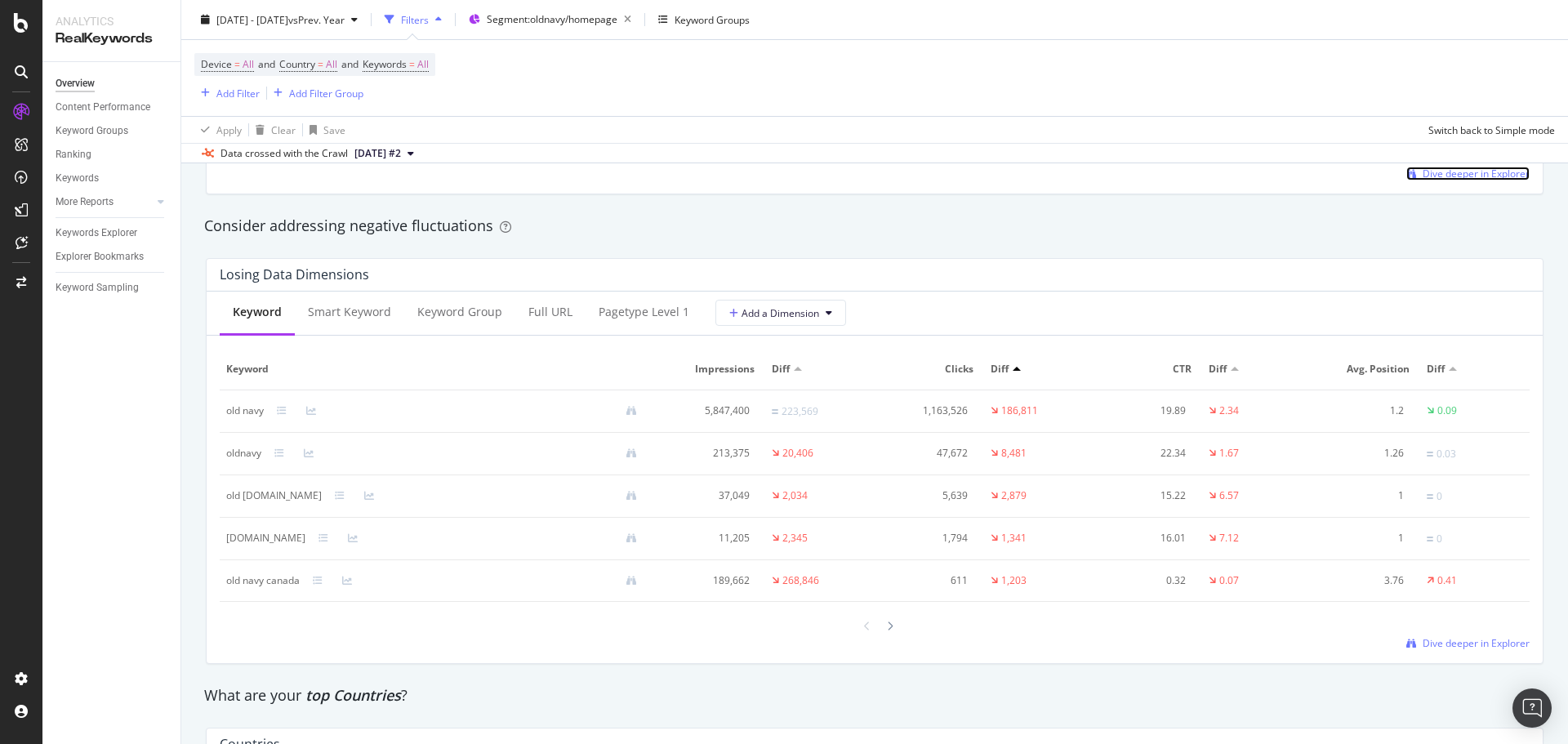
scroll to position [1879, 0]
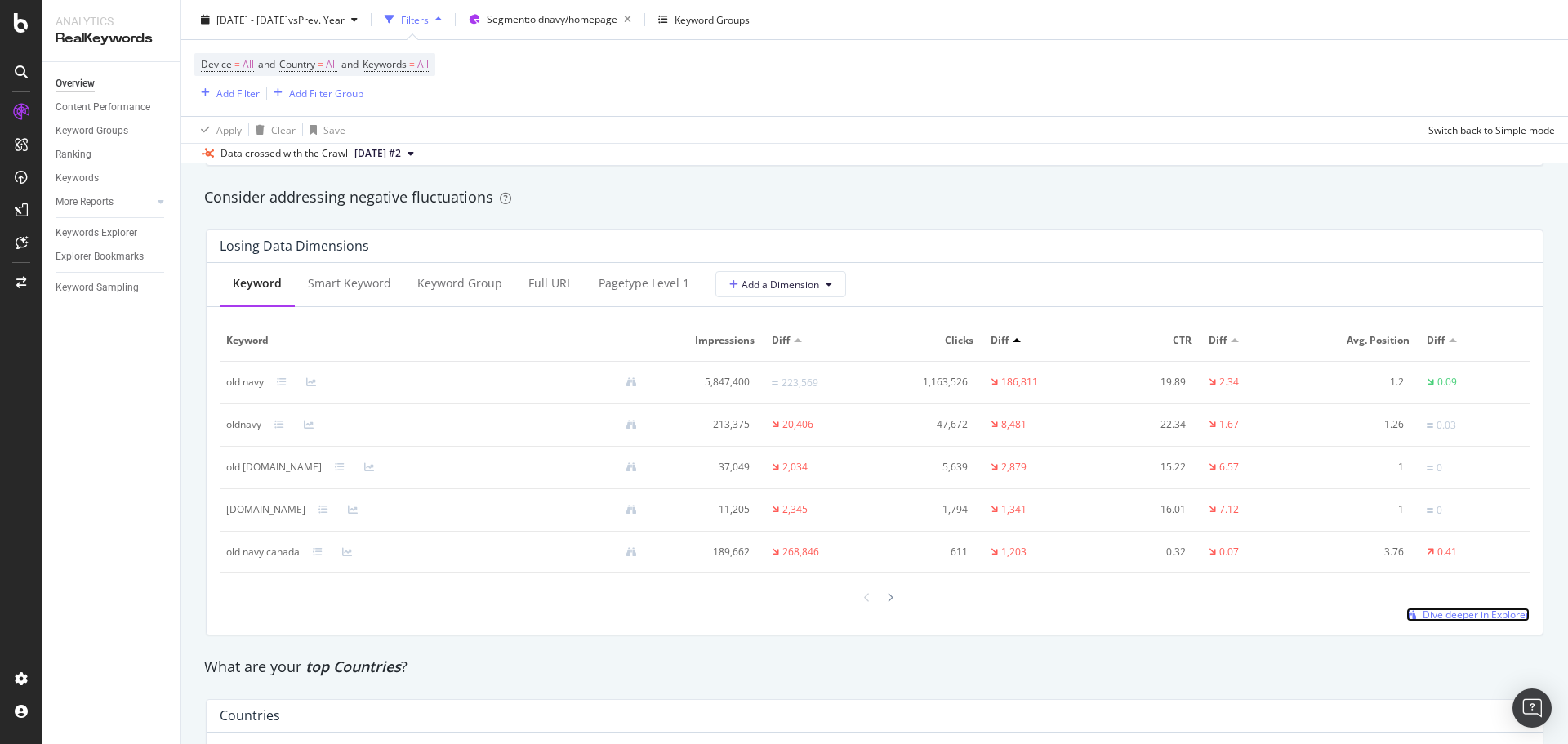
drag, startPoint x: 1485, startPoint y: 619, endPoint x: 1465, endPoint y: 597, distance: 29.7
click at [1485, 619] on span "Dive deeper in Explorer" at bounding box center [1476, 615] width 107 height 14
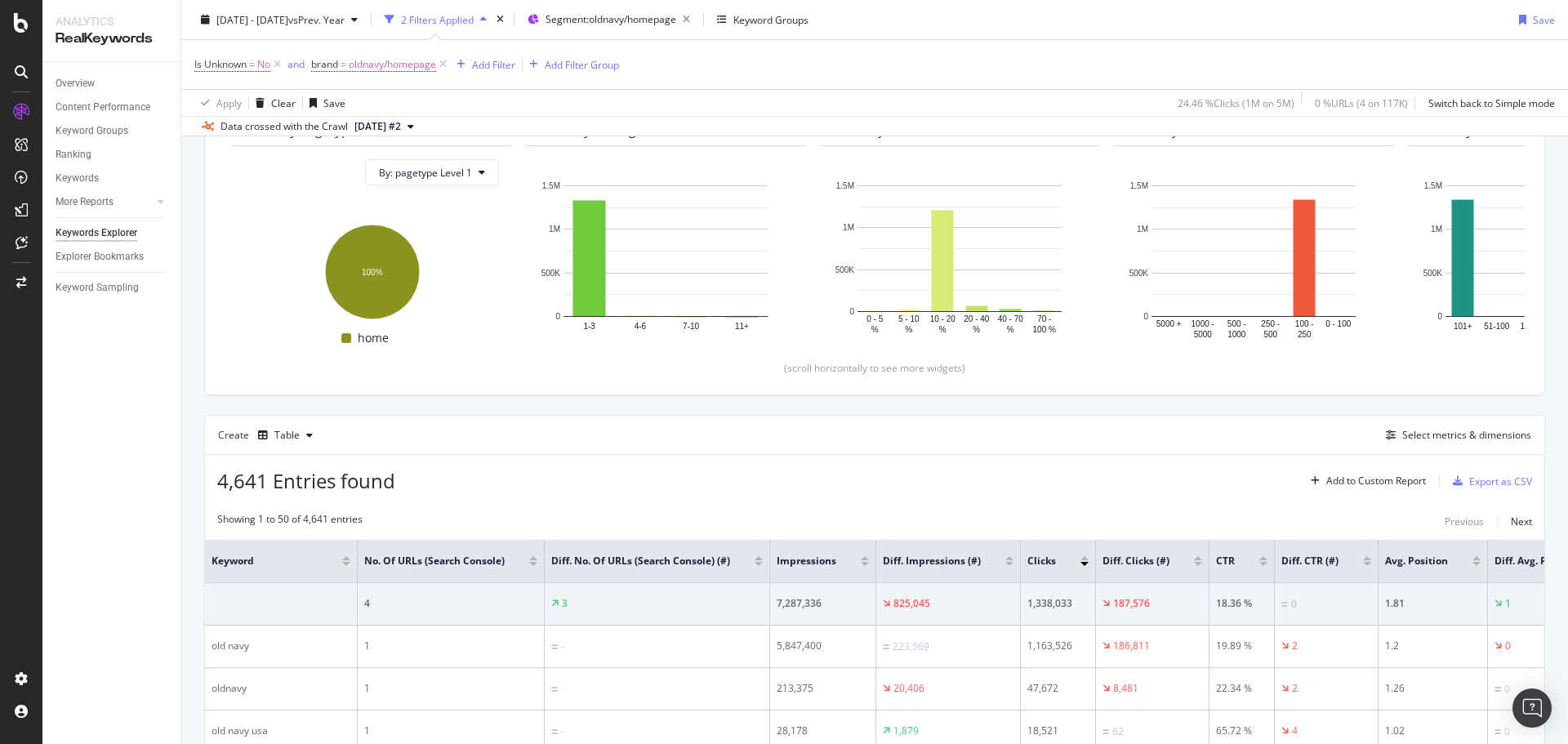
scroll to position [164, 0]
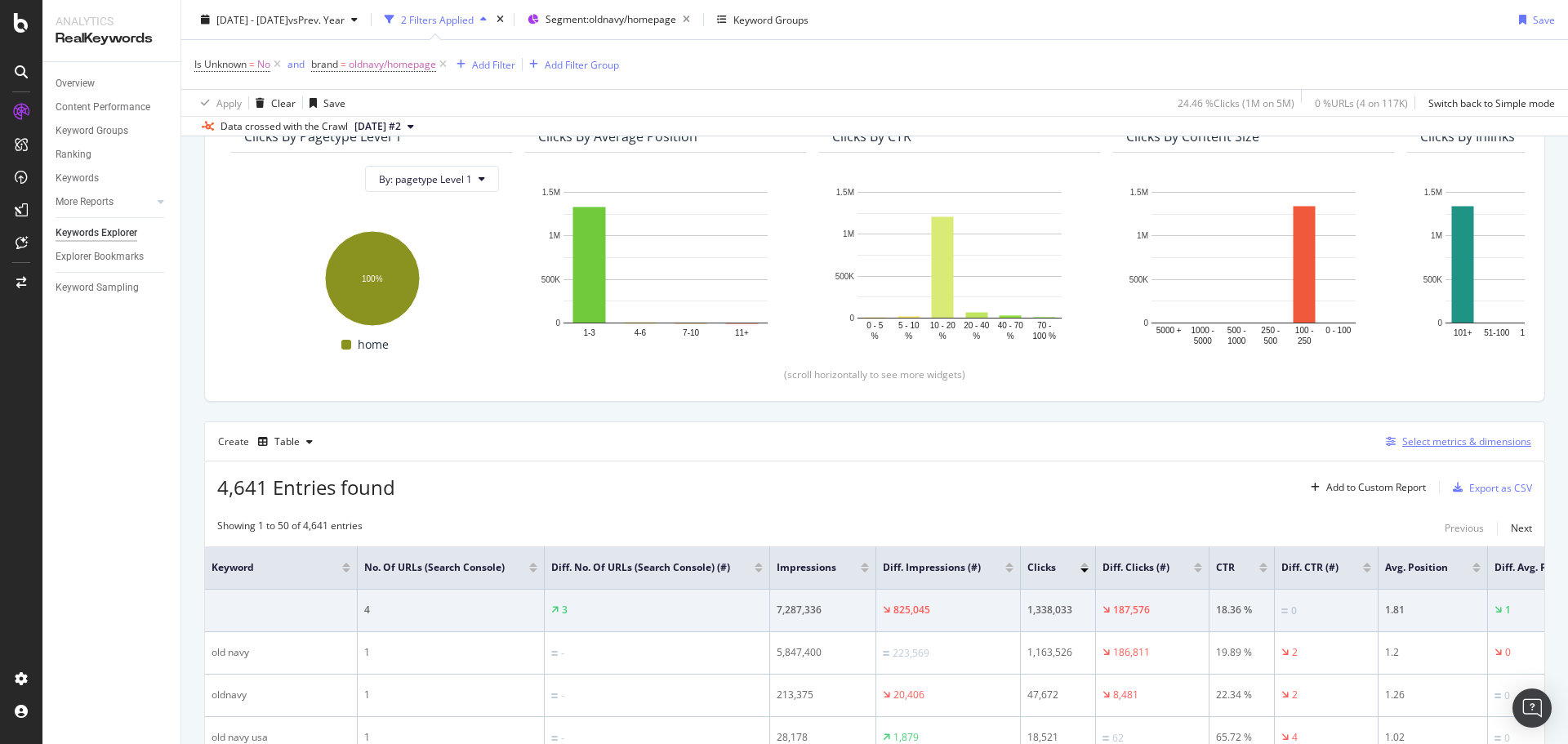
click at [1436, 442] on div "Select metrics & dimensions" at bounding box center [1467, 441] width 129 height 14
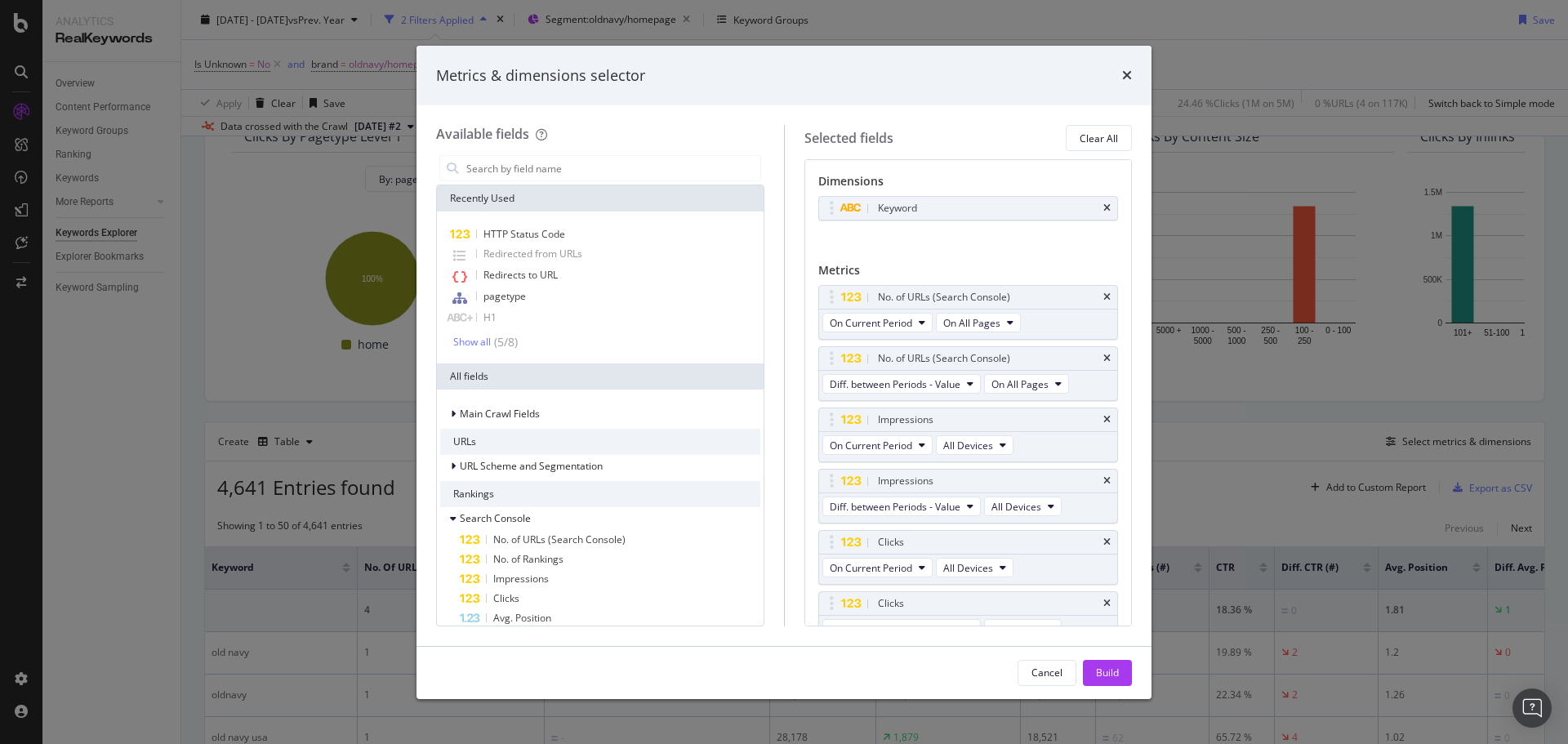
scroll to position [245, 0]
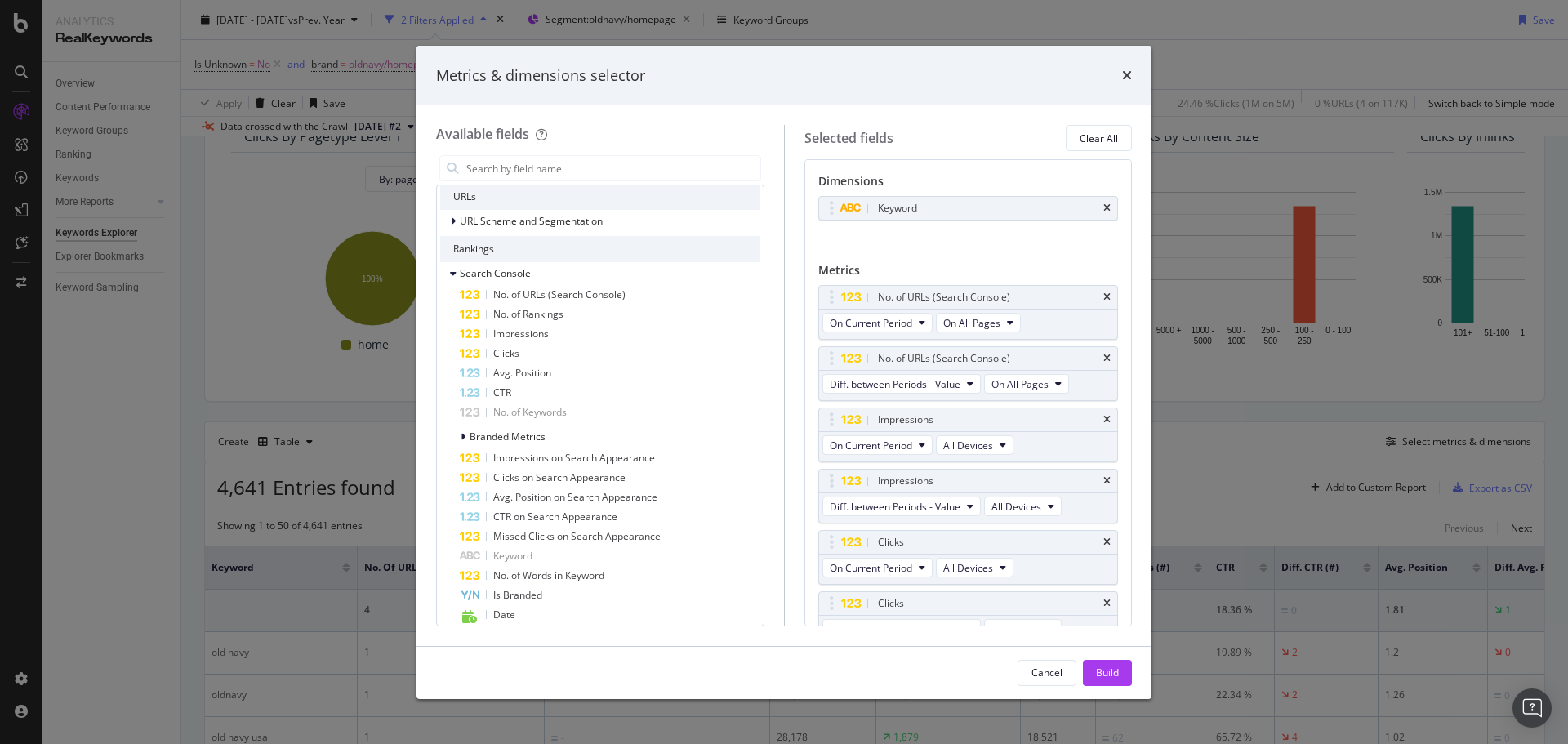
drag, startPoint x: 1125, startPoint y: 72, endPoint x: 805, endPoint y: 71, distance: 320.0
click at [1124, 72] on icon "times" at bounding box center [1127, 75] width 10 height 13
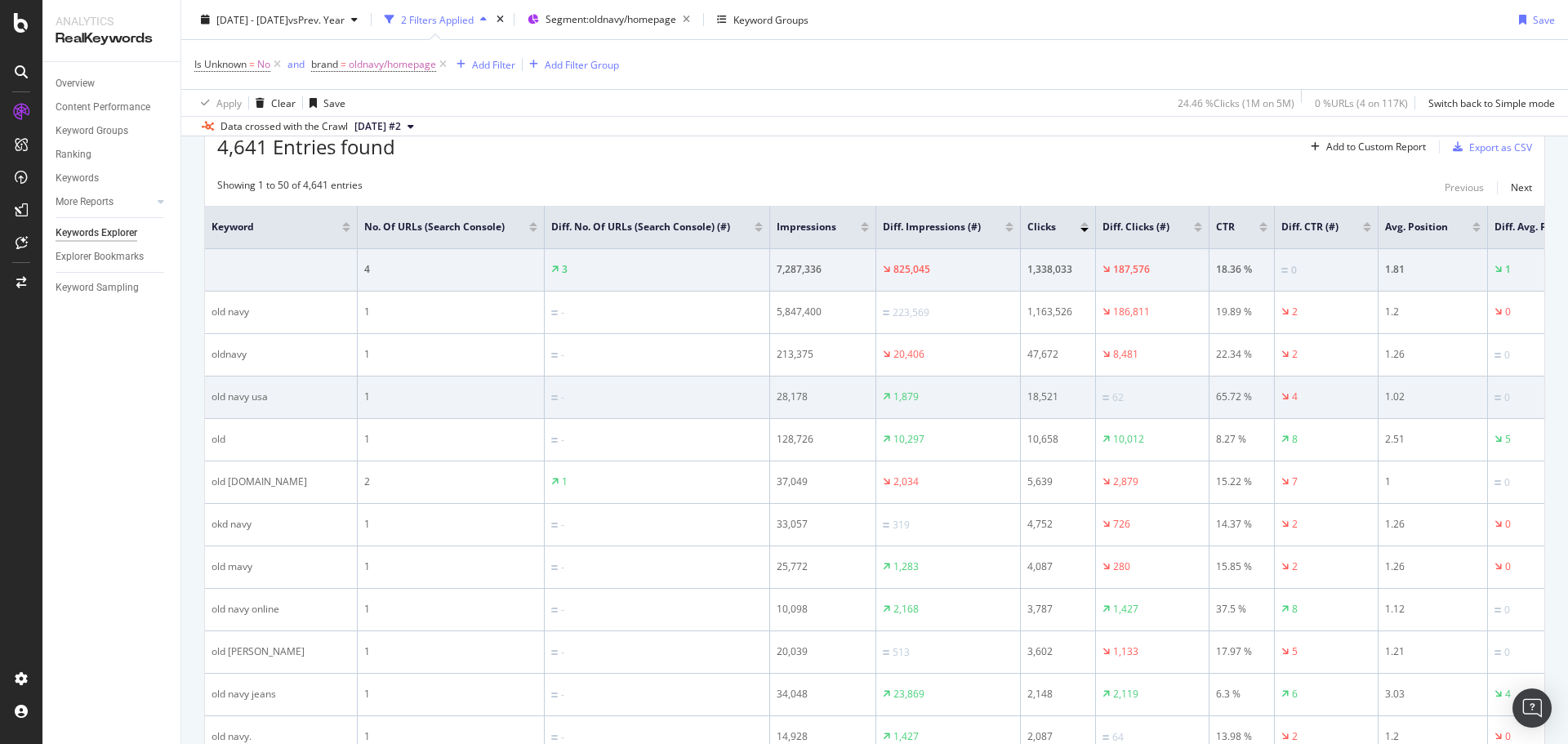
scroll to position [491, 0]
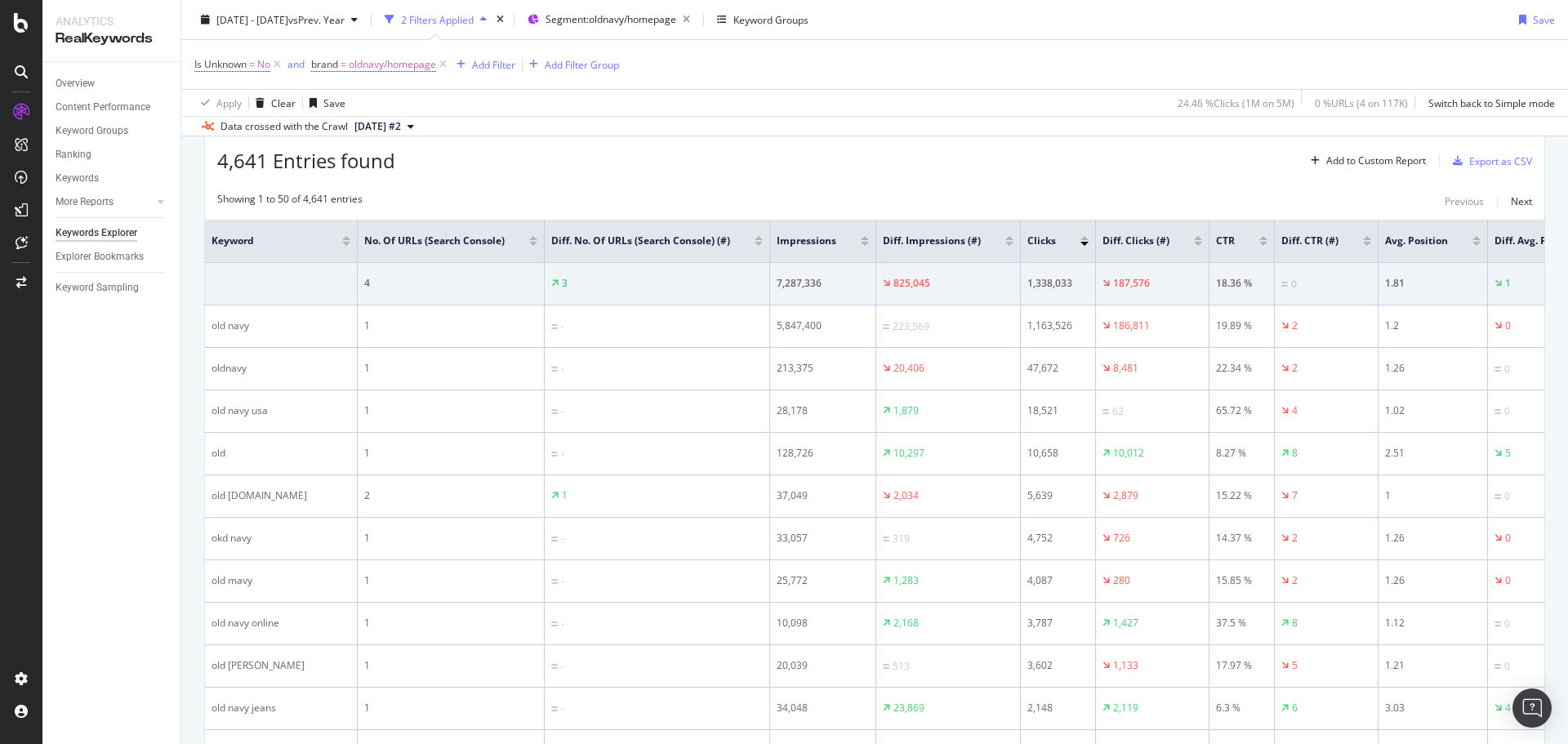
click at [1194, 239] on div at bounding box center [1198, 238] width 8 height 4
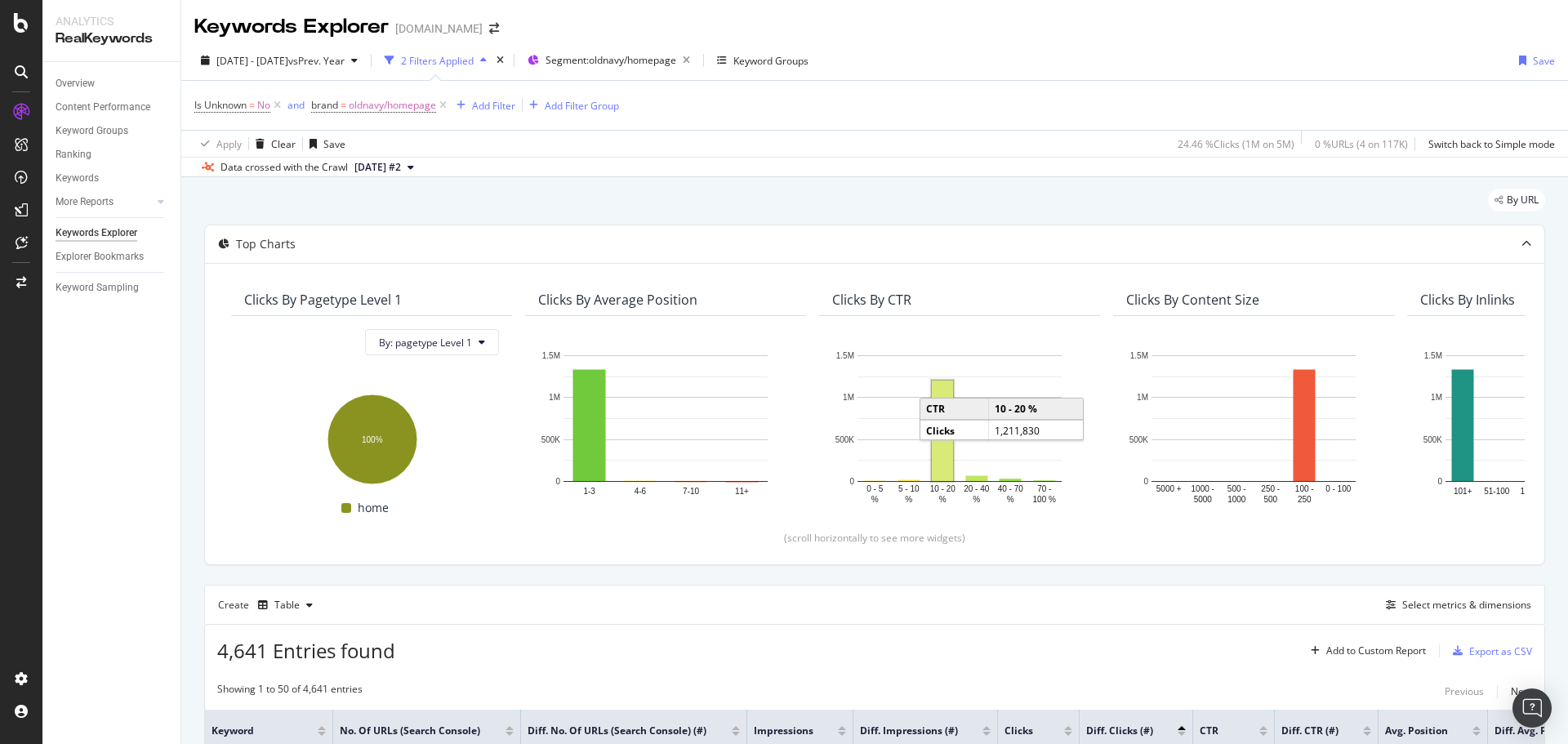
click at [117, 269] on div "Overview Content Performance Keyword Groups Ranking Keywords More Reports Count…" at bounding box center [112, 402] width 138 height 682
click at [117, 260] on div "Explorer Bookmarks" at bounding box center [100, 257] width 88 height 17
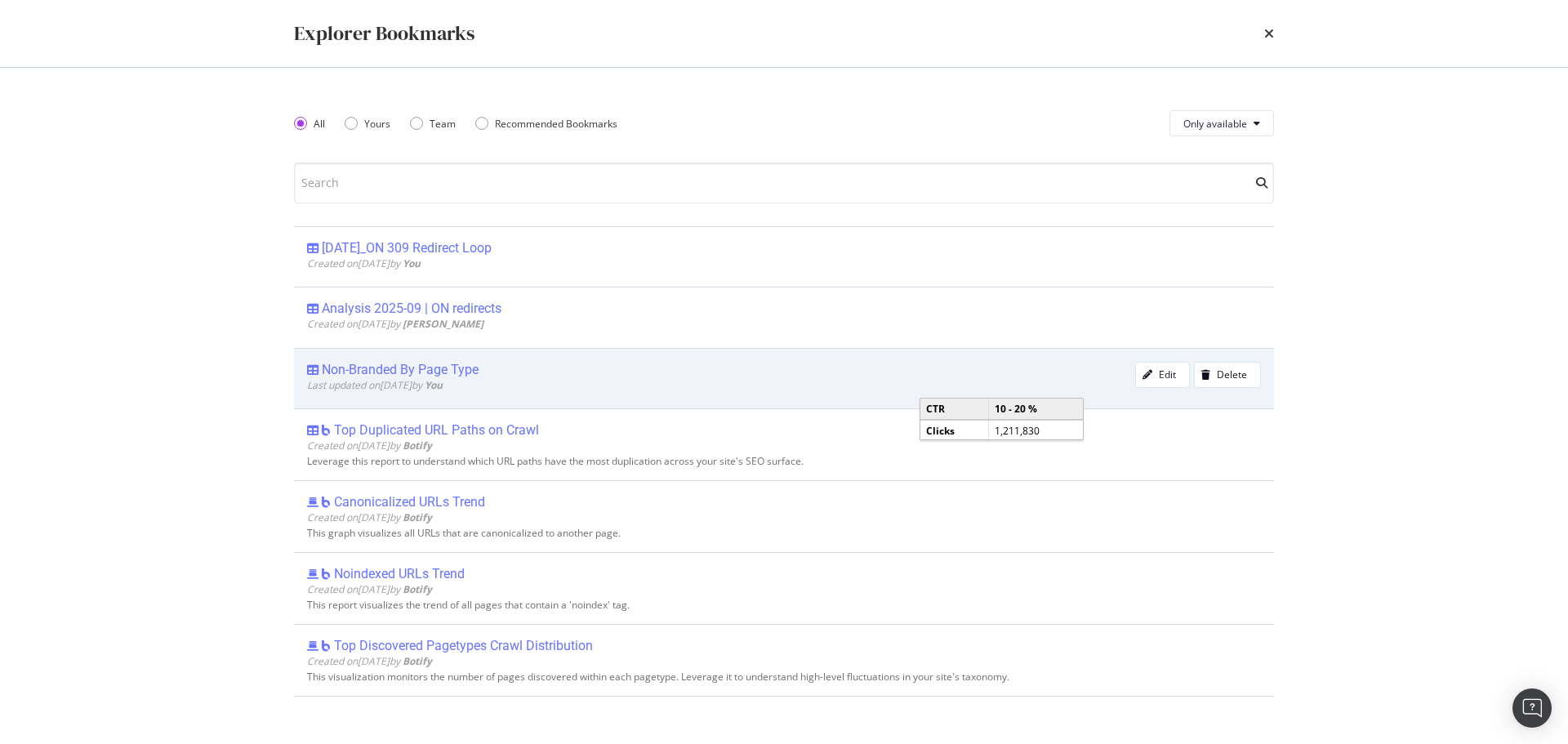
click at [393, 367] on div "Non-Branded By Page Type" at bounding box center [400, 370] width 157 height 16
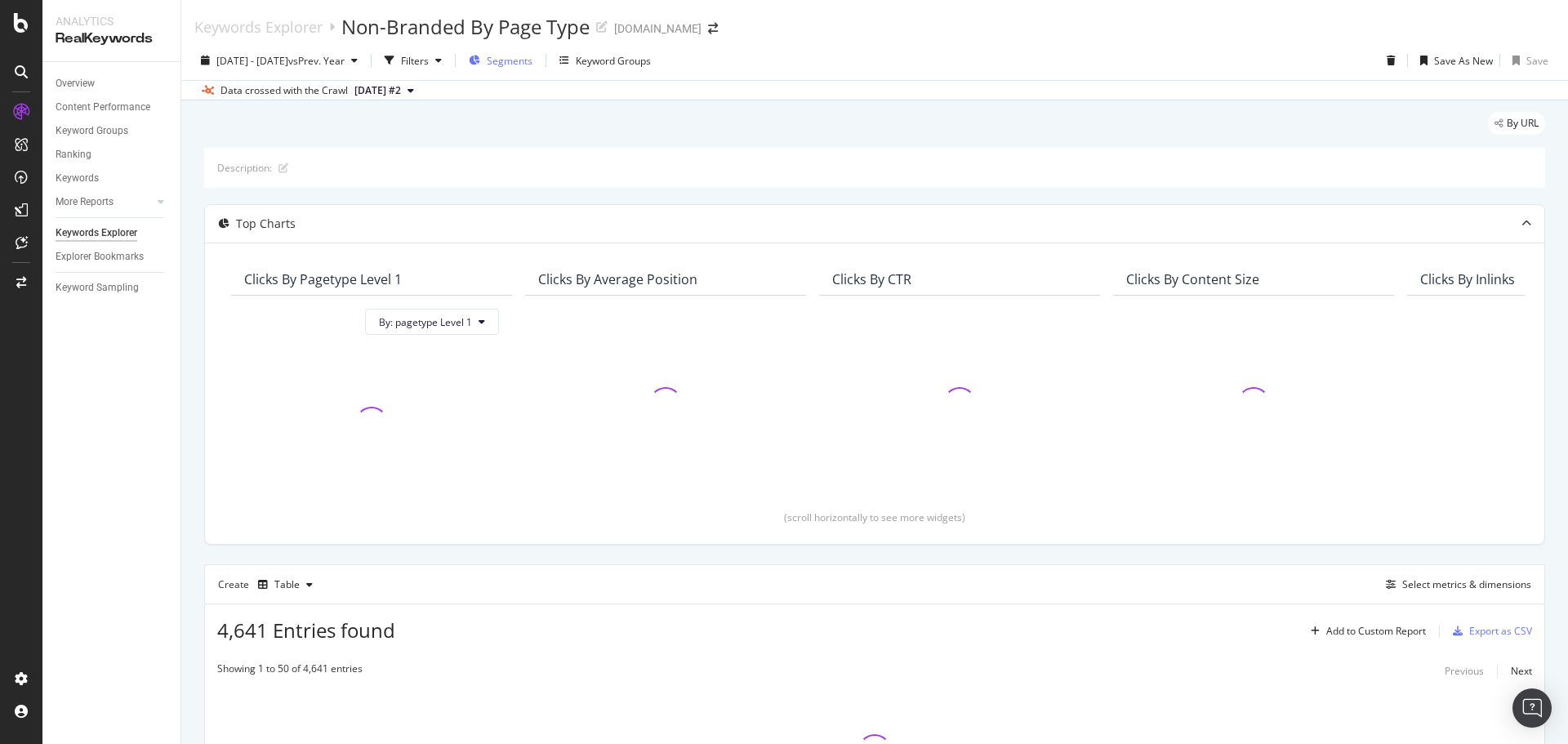
click at [532, 59] on span "Segments" at bounding box center [510, 61] width 46 height 14
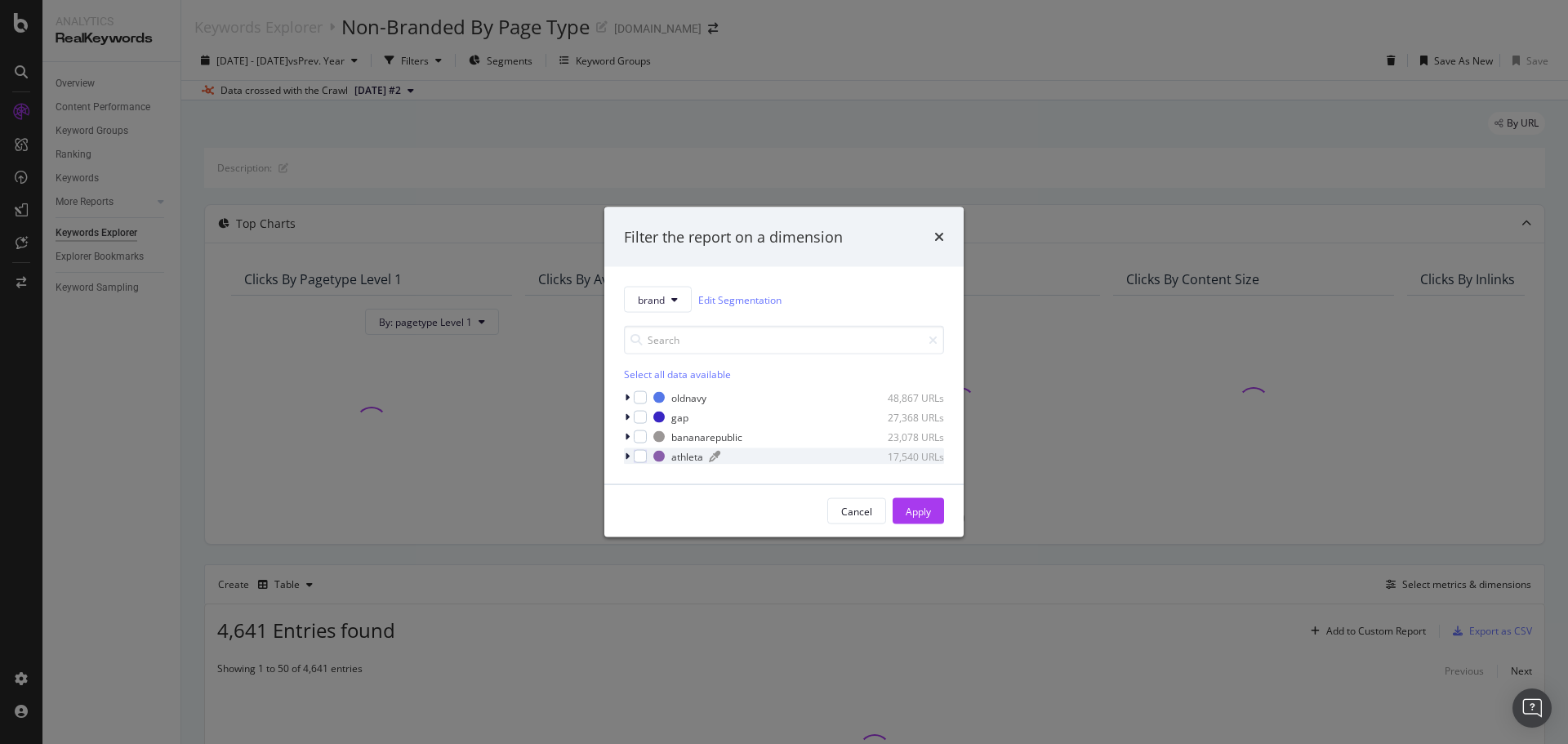
drag, startPoint x: 638, startPoint y: 398, endPoint x: 810, endPoint y: 455, distance: 181.2
click at [638, 397] on div "modal" at bounding box center [640, 398] width 13 height 13
click at [910, 517] on div "Apply" at bounding box center [918, 511] width 26 height 14
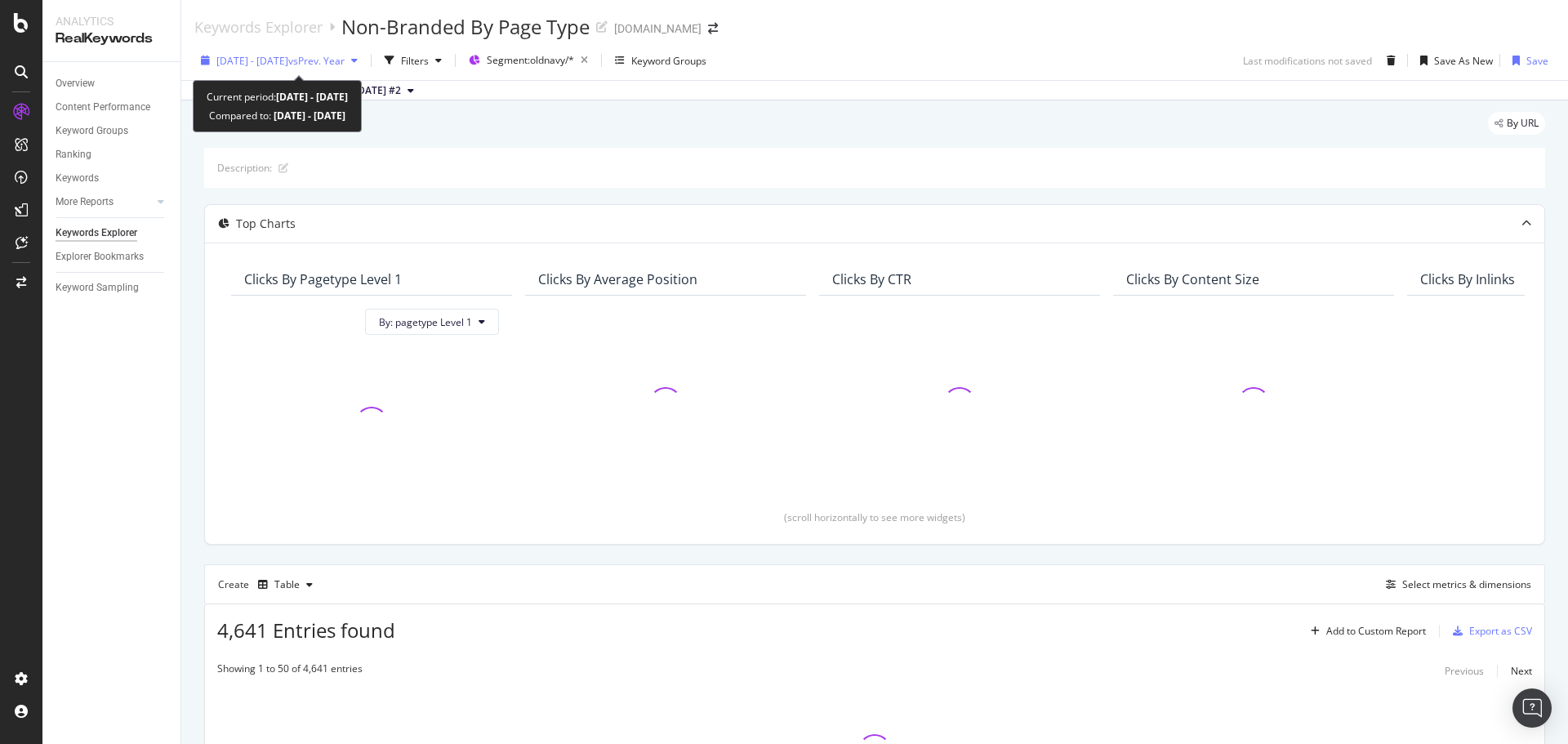
click at [288, 54] on span "2025 Sep. 7th - Oct. 4th" at bounding box center [252, 61] width 72 height 14
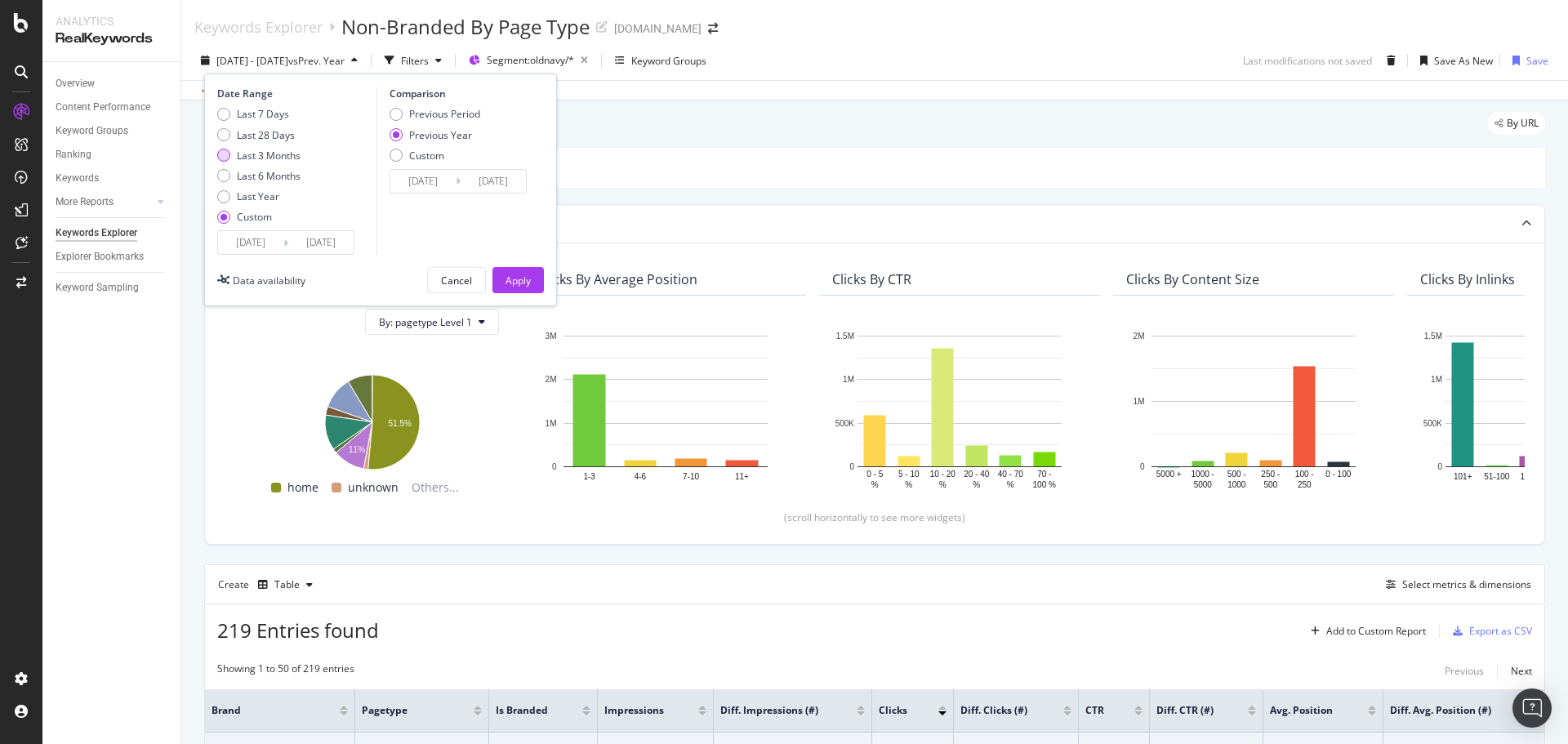
click at [225, 150] on div "Last 3 Months" at bounding box center [224, 156] width 13 height 13
type input "2025/07/05"
type input "2024/07/06"
click at [519, 274] on div "Apply" at bounding box center [518, 281] width 26 height 14
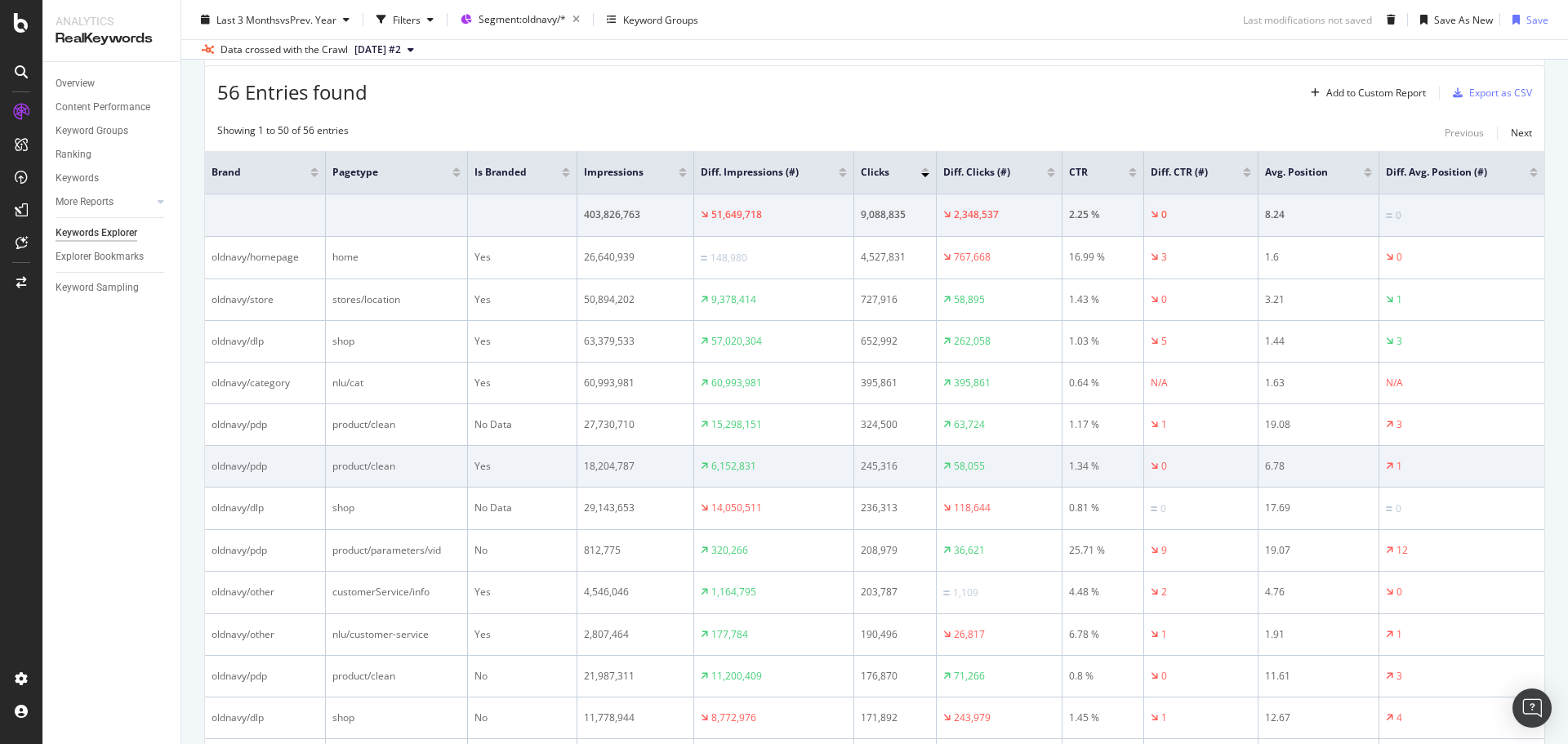
scroll to position [572, 0]
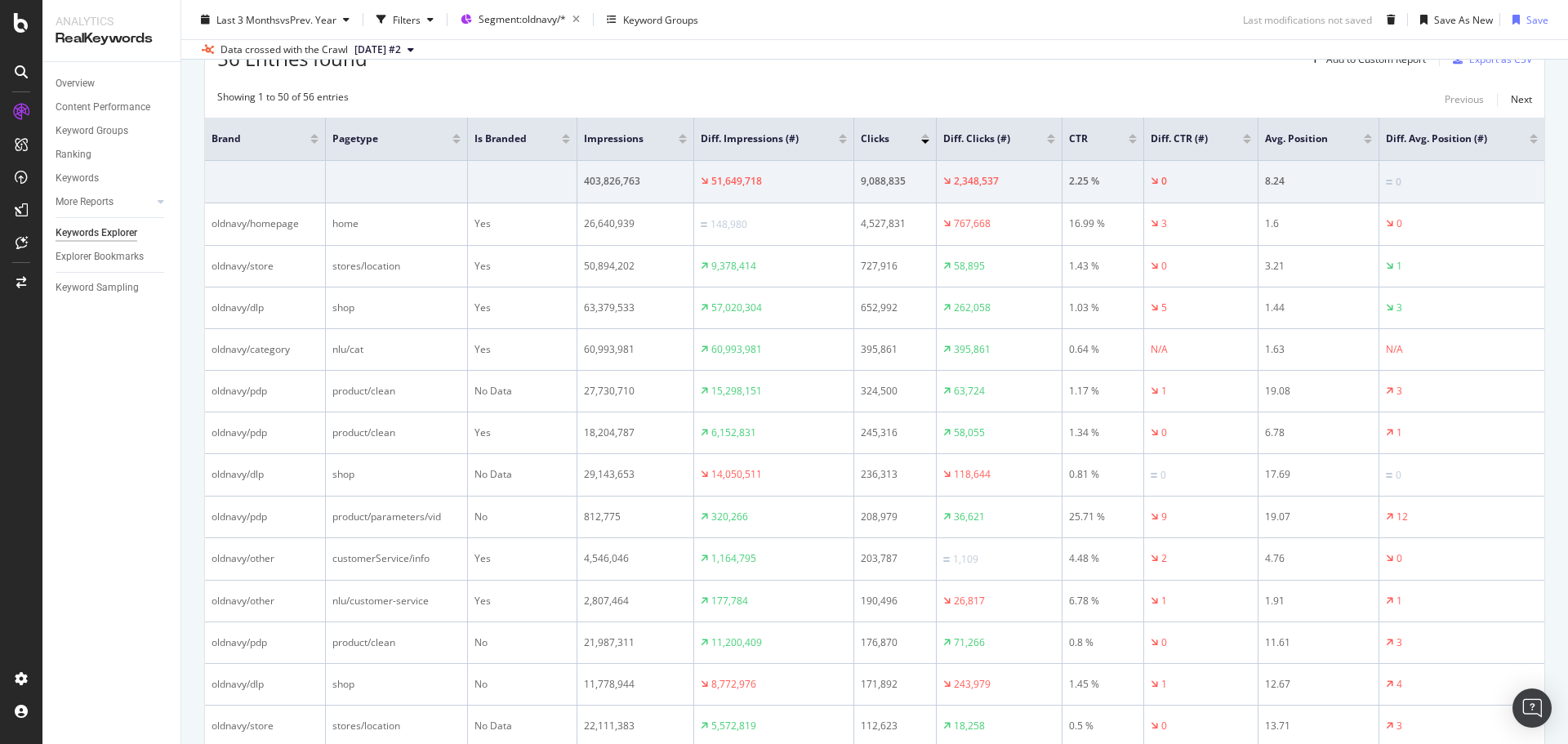
click at [1055, 137] on div at bounding box center [1051, 136] width 8 height 4
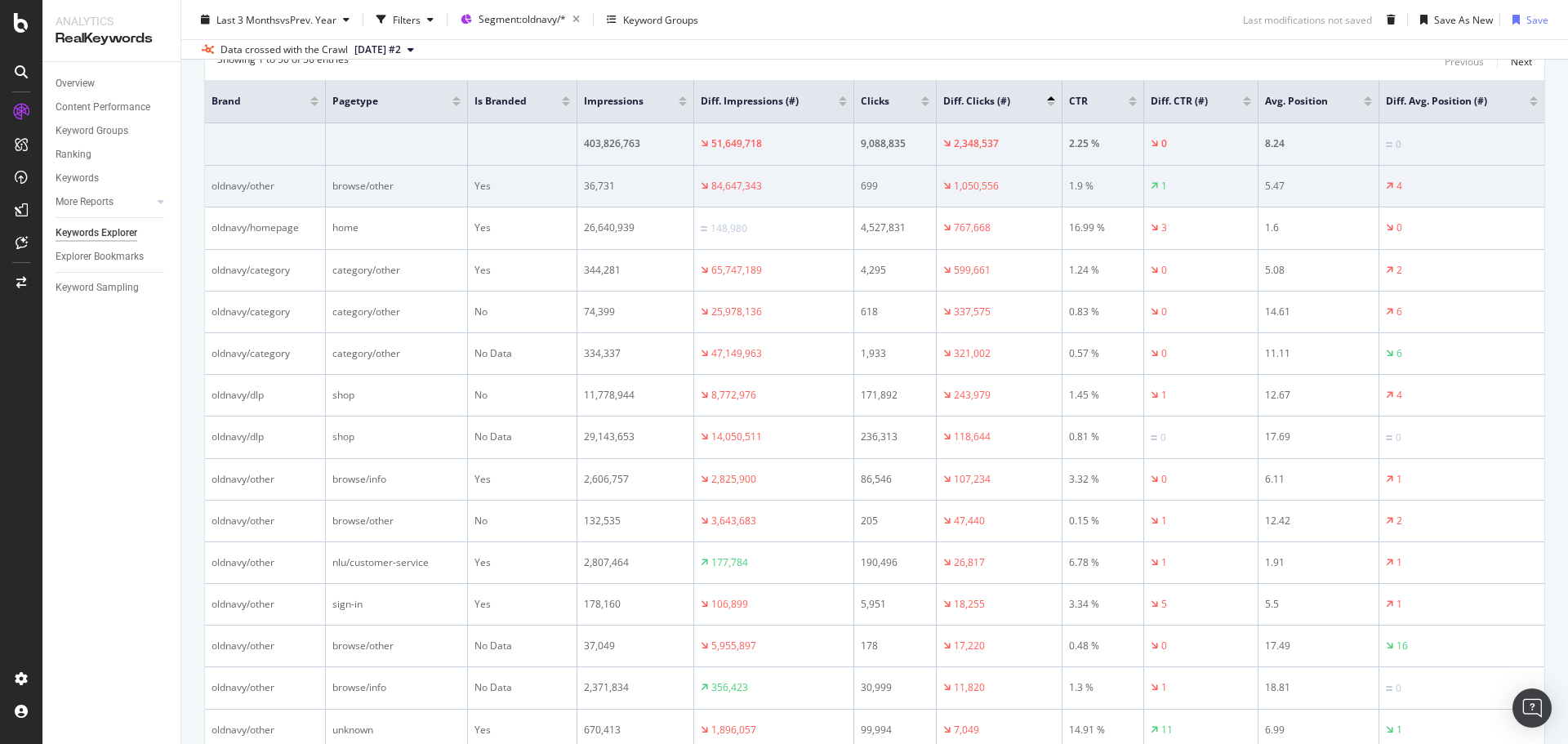
scroll to position [491, 0]
